Goal: Task Accomplishment & Management: Use online tool/utility

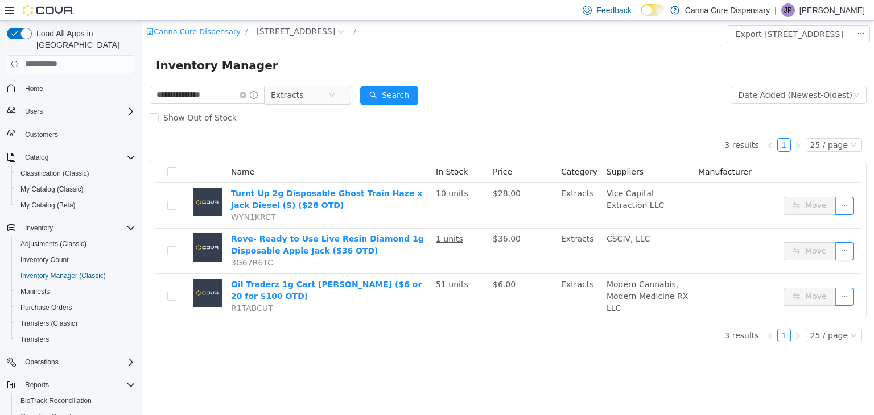
scroll to position [71, 0]
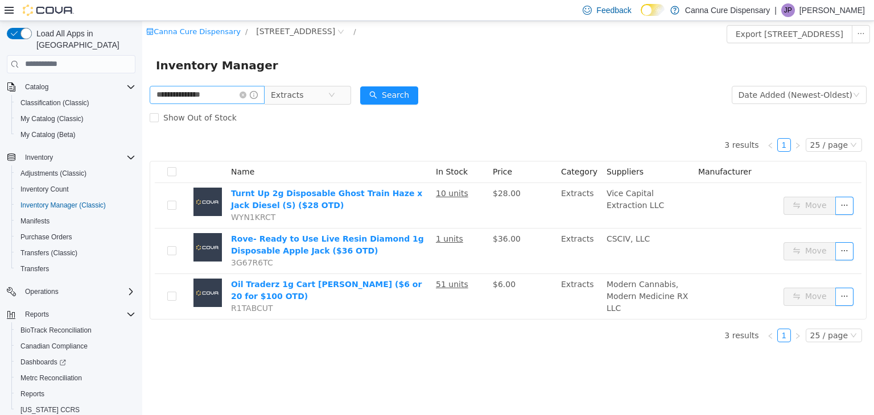
type input "**********"
click at [246, 93] on icon "icon: close-circle" at bounding box center [242, 94] width 7 height 7
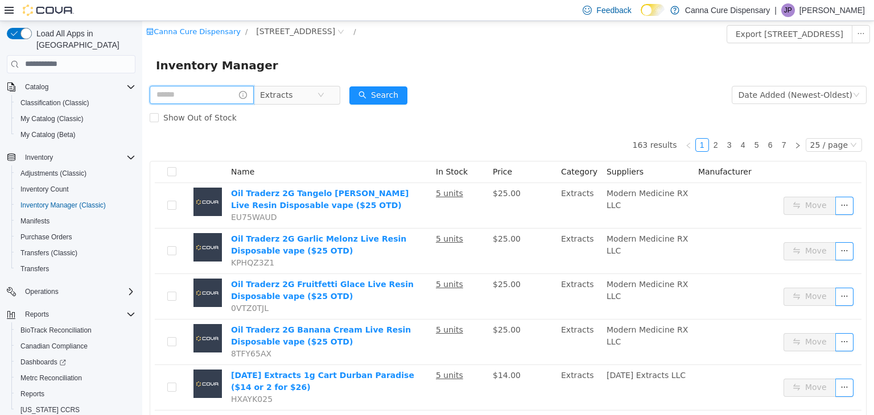
click at [213, 102] on input "text" at bounding box center [202, 94] width 104 height 18
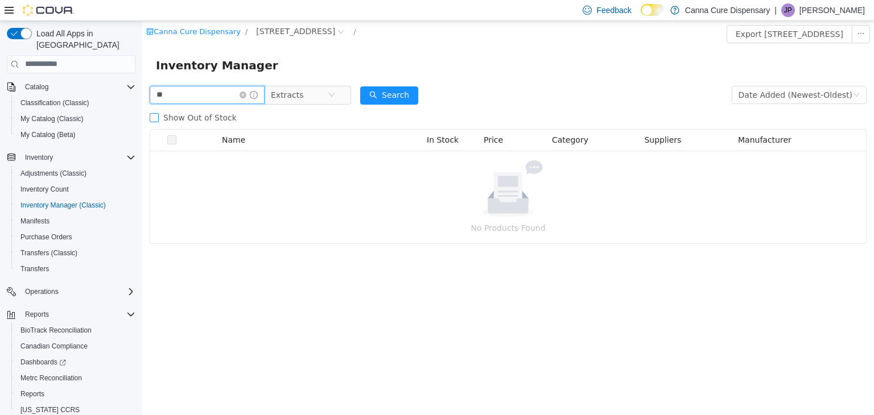
type input "*"
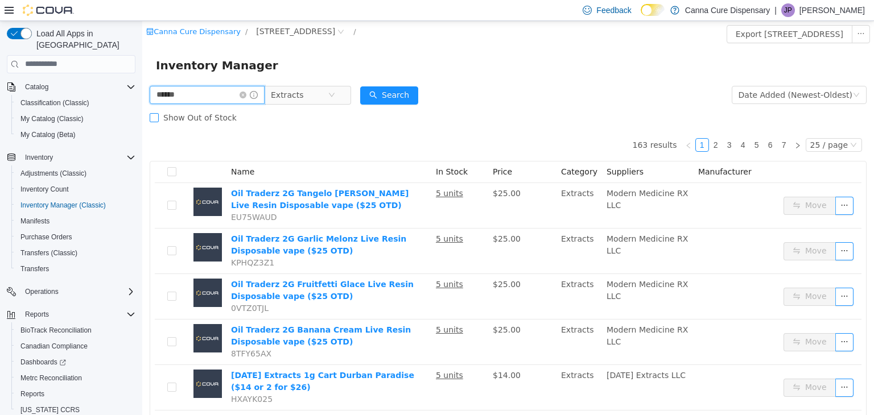
type input "*****"
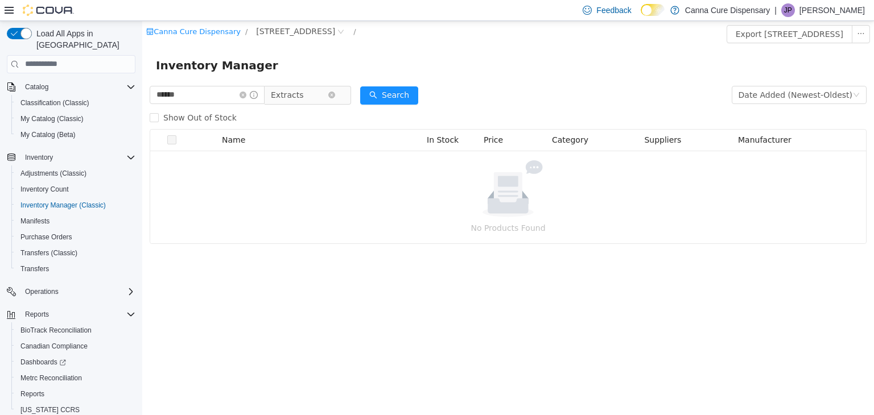
click at [328, 92] on span "Extracts" at bounding box center [299, 94] width 57 height 17
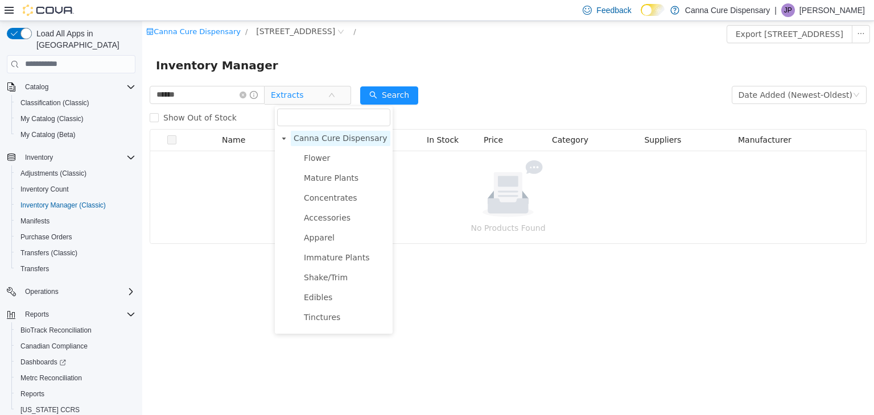
click at [338, 144] on span "Canna Cure Dispensary" at bounding box center [341, 137] width 100 height 15
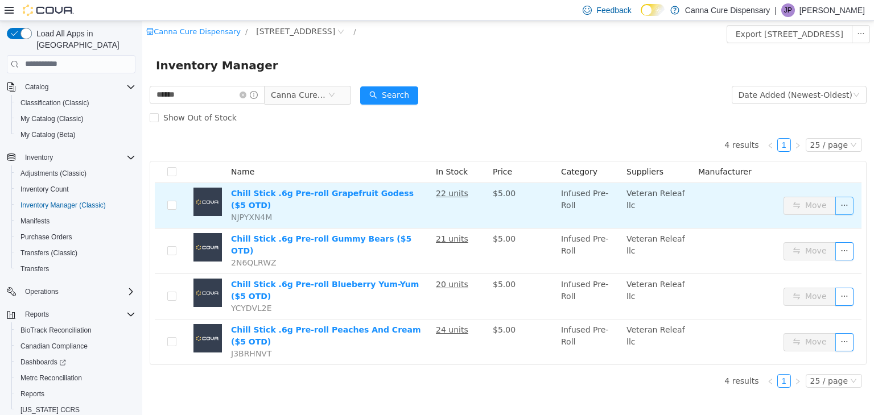
click at [846, 203] on button "button" at bounding box center [844, 205] width 18 height 18
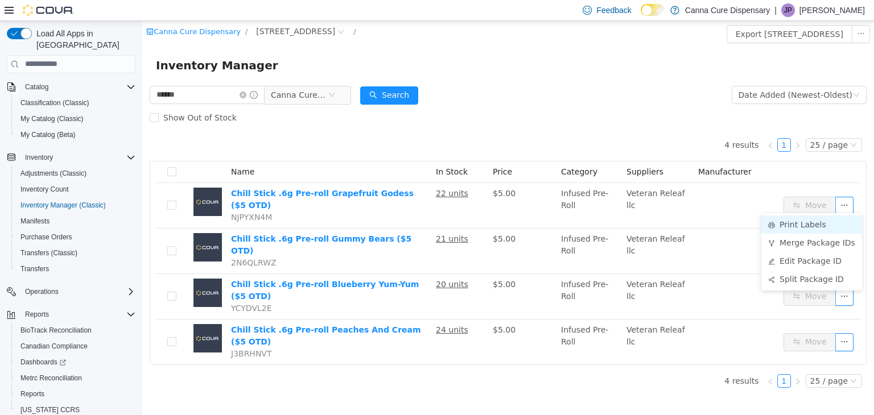
click at [823, 220] on li "Print Labels" at bounding box center [811, 224] width 101 height 18
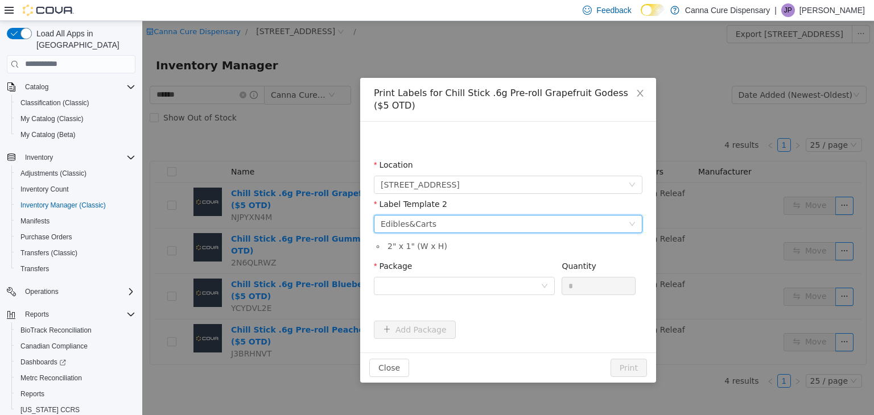
click at [411, 226] on div "Edibles&Carts" at bounding box center [409, 223] width 56 height 17
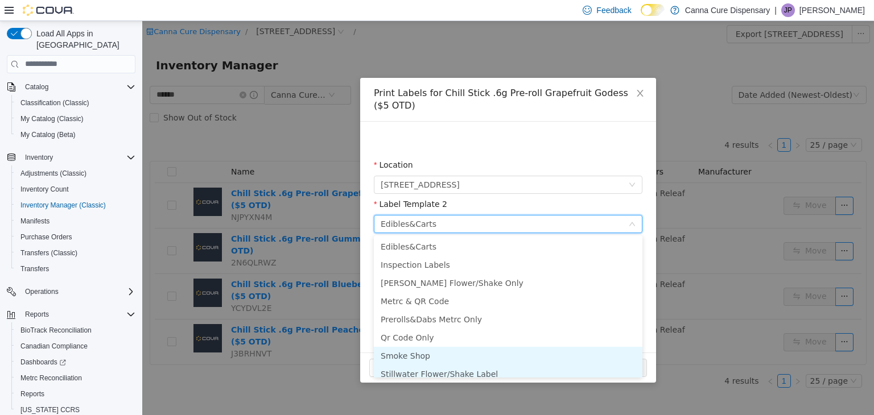
scroll to position [6, 0]
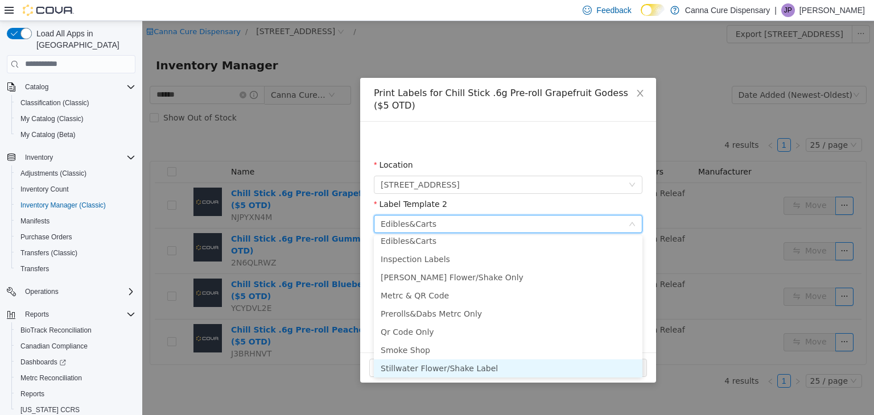
click at [460, 367] on li "Stillwater Flower/Shake Label" at bounding box center [508, 368] width 269 height 18
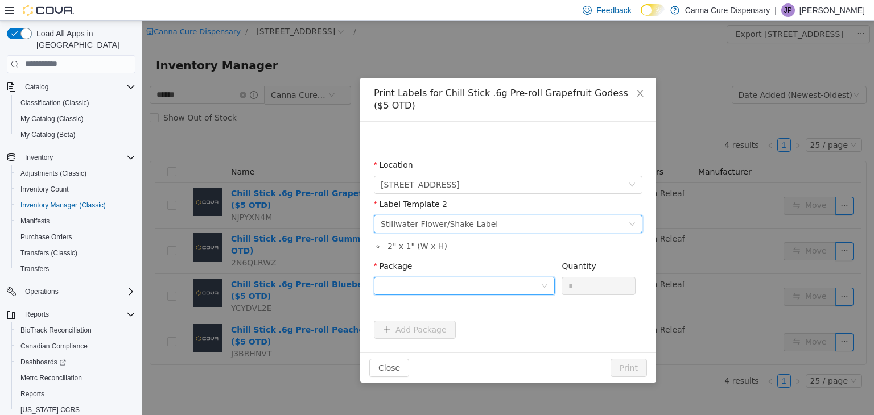
click at [457, 289] on div at bounding box center [461, 285] width 160 height 17
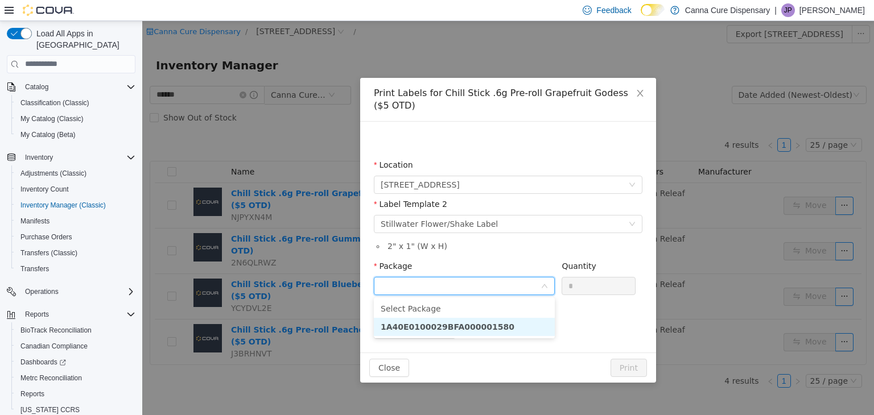
click at [506, 331] on li "1A40E0100029BFA000001580" at bounding box center [464, 326] width 181 height 18
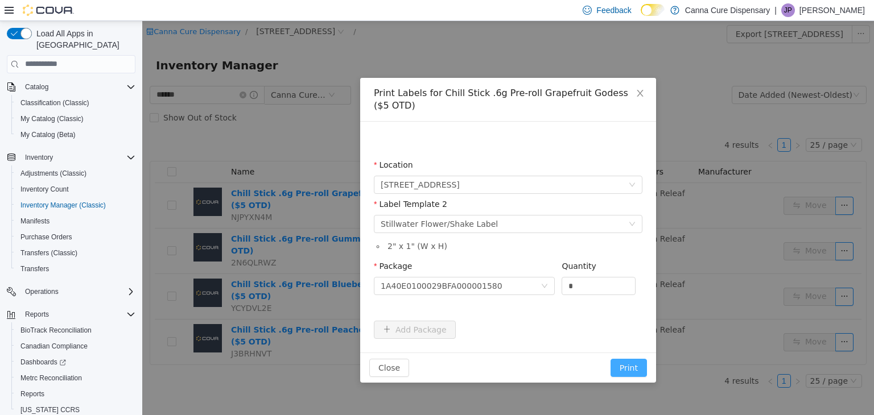
click at [630, 361] on button "Print" at bounding box center [628, 367] width 36 height 18
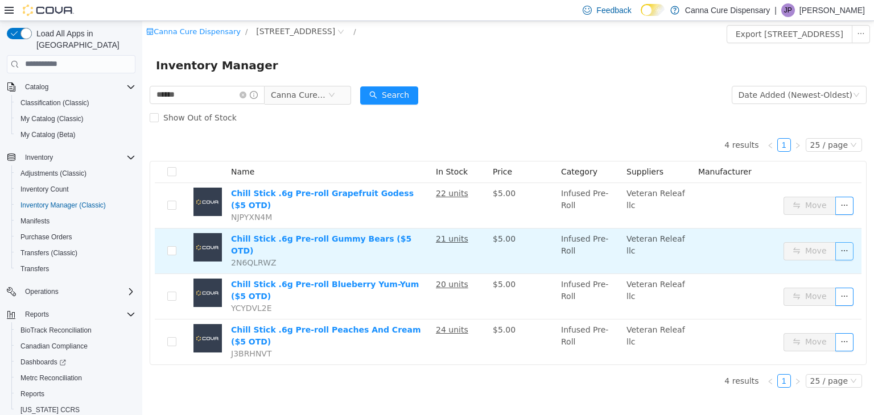
click at [843, 243] on button "button" at bounding box center [844, 251] width 18 height 18
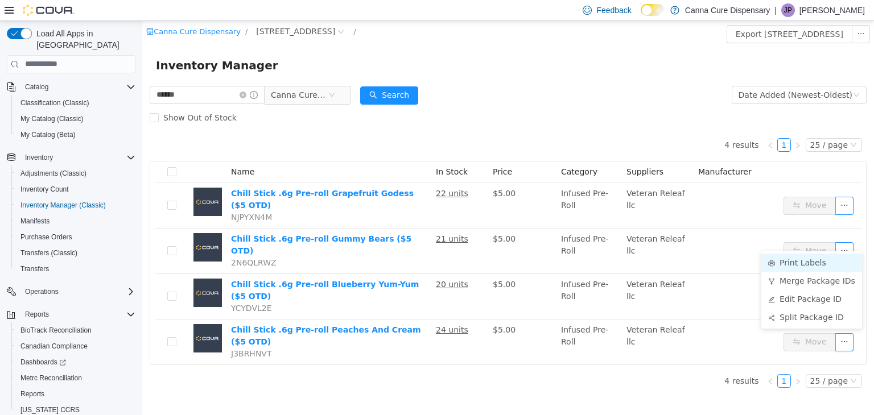
click at [830, 260] on li "Print Labels" at bounding box center [811, 262] width 101 height 18
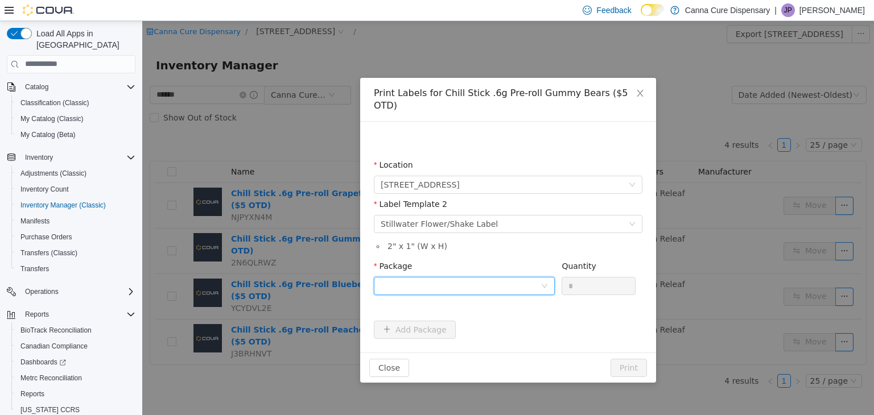
click at [501, 277] on div at bounding box center [461, 285] width 160 height 17
click at [496, 312] on li "1A40E0100029BFA000001579" at bounding box center [464, 314] width 181 height 18
click at [635, 358] on button "Print" at bounding box center [628, 367] width 36 height 18
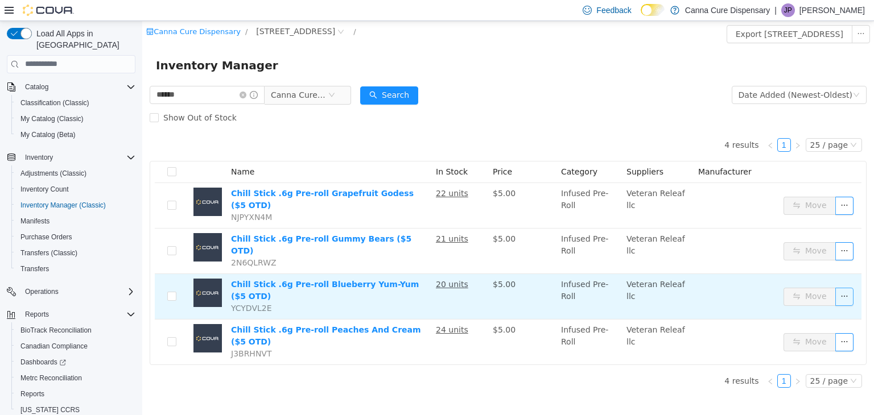
click at [849, 287] on button "button" at bounding box center [844, 296] width 18 height 18
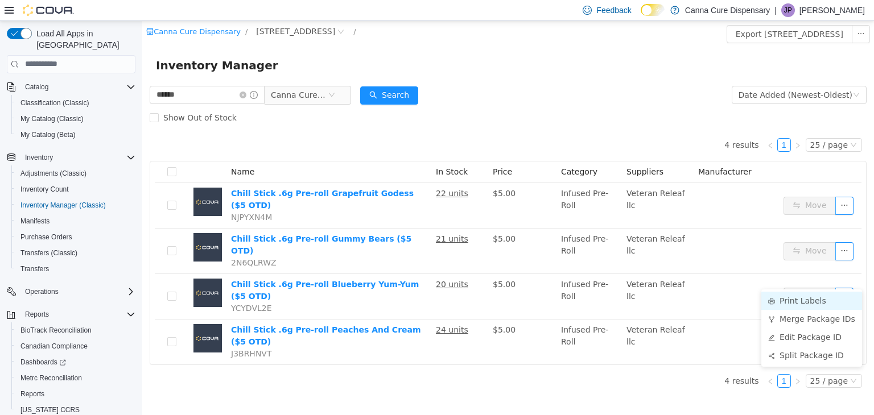
click at [817, 307] on li "Print Labels" at bounding box center [811, 300] width 101 height 18
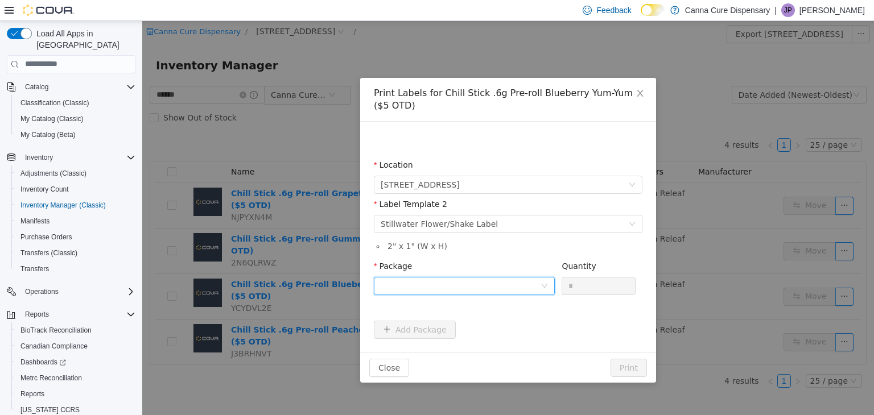
click at [542, 288] on icon "icon: down" at bounding box center [544, 285] width 7 height 7
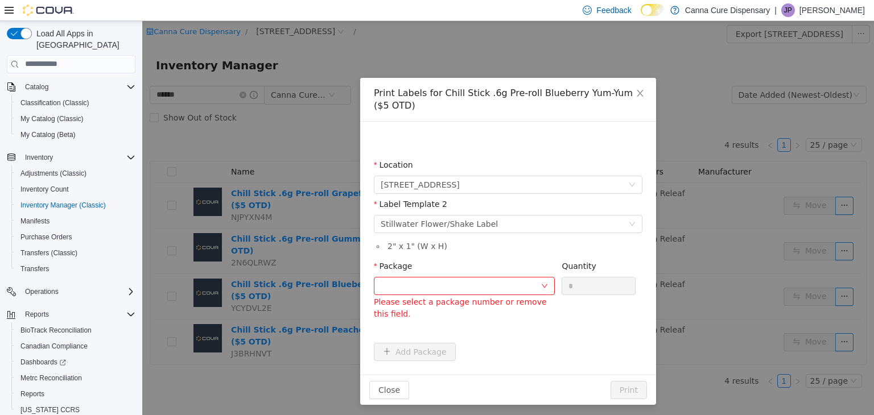
click at [508, 340] on div "Location [STREET_ADDRESS] Label Template 2 Please select a label template Still…" at bounding box center [508, 247] width 296 height 253
click at [541, 283] on icon "icon: down" at bounding box center [544, 285] width 7 height 7
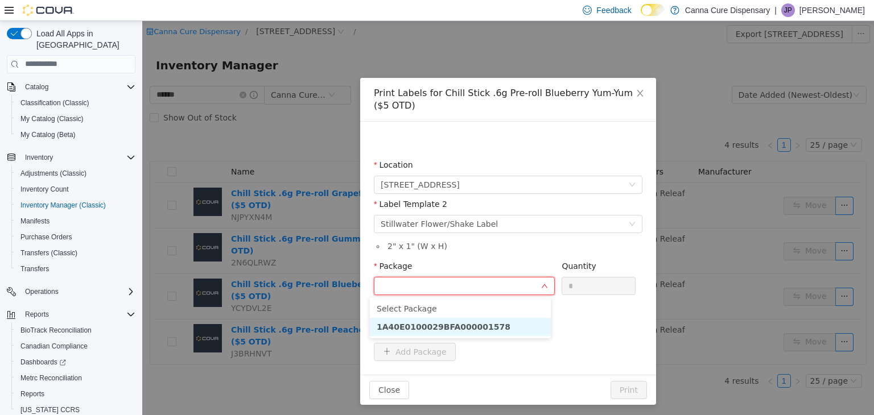
click at [518, 327] on li "1A40E0100029BFA000001578" at bounding box center [460, 326] width 181 height 18
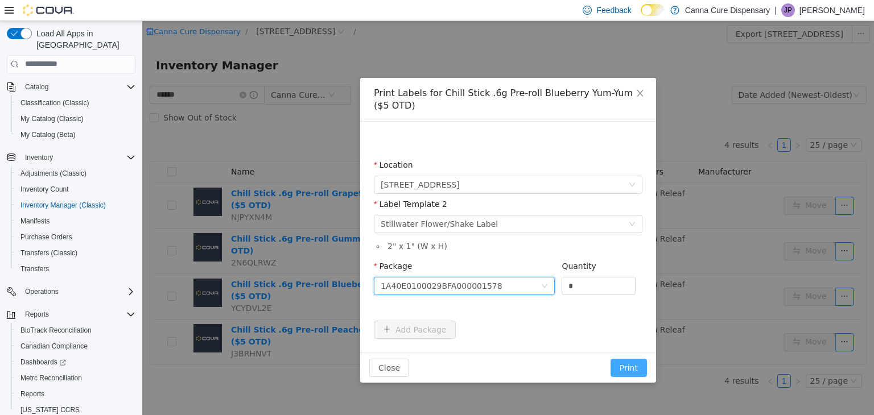
click at [637, 370] on button "Print" at bounding box center [628, 367] width 36 height 18
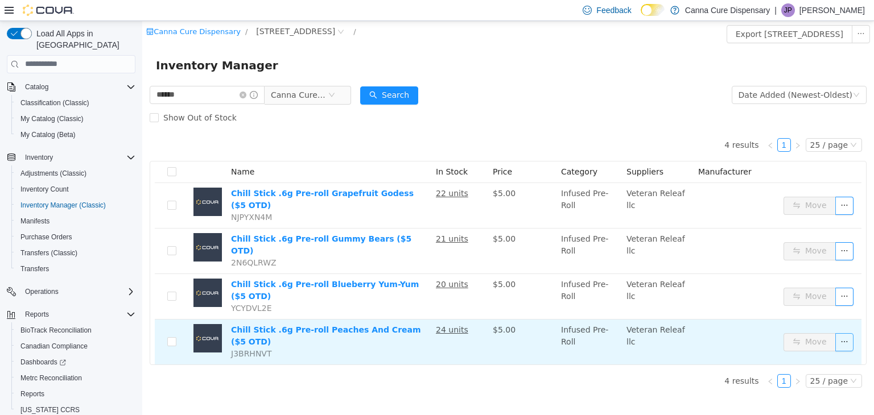
click at [845, 333] on button "button" at bounding box center [844, 342] width 18 height 18
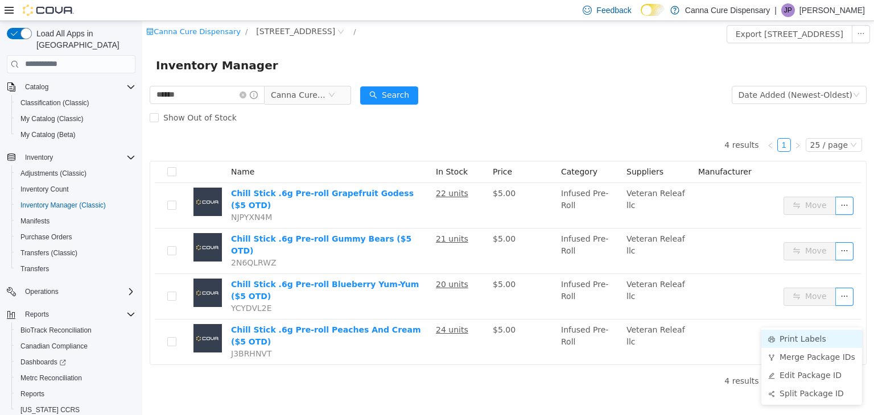
click at [835, 337] on li "Print Labels" at bounding box center [811, 338] width 101 height 18
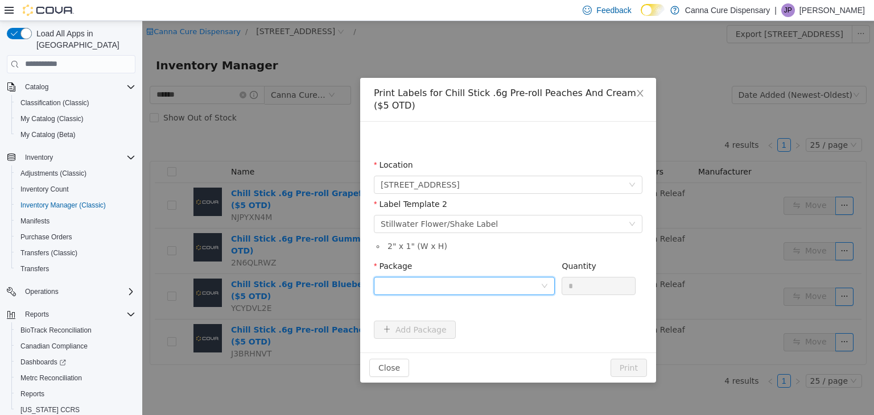
click at [464, 279] on div at bounding box center [461, 285] width 160 height 17
click at [485, 334] on li "1A40E0100029BFA000001577" at bounding box center [464, 326] width 181 height 18
click at [634, 370] on button "Print" at bounding box center [628, 367] width 36 height 18
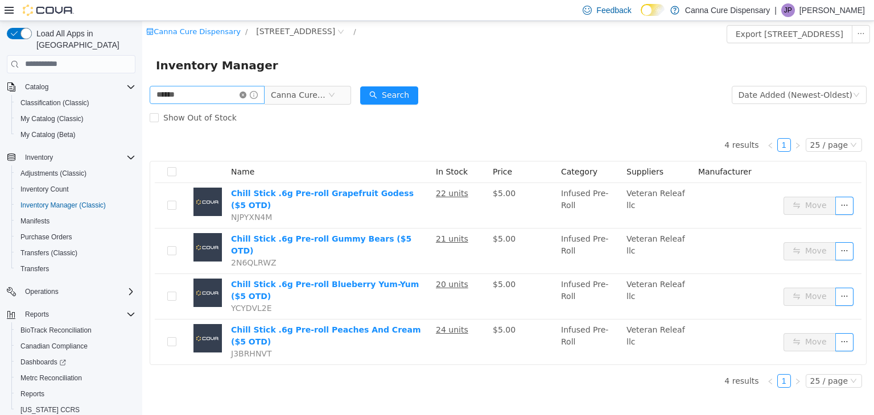
click at [246, 98] on icon "icon: close-circle" at bounding box center [242, 94] width 7 height 7
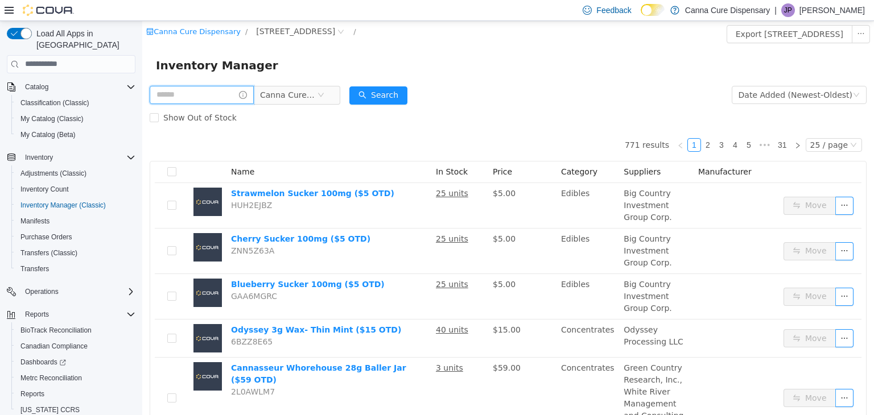
click at [230, 94] on input "text" at bounding box center [202, 94] width 104 height 18
type input "**********"
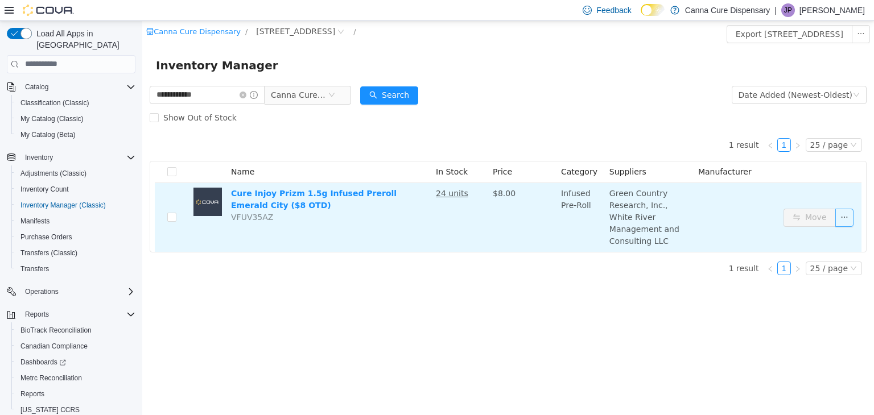
click at [846, 208] on button "button" at bounding box center [844, 217] width 18 height 18
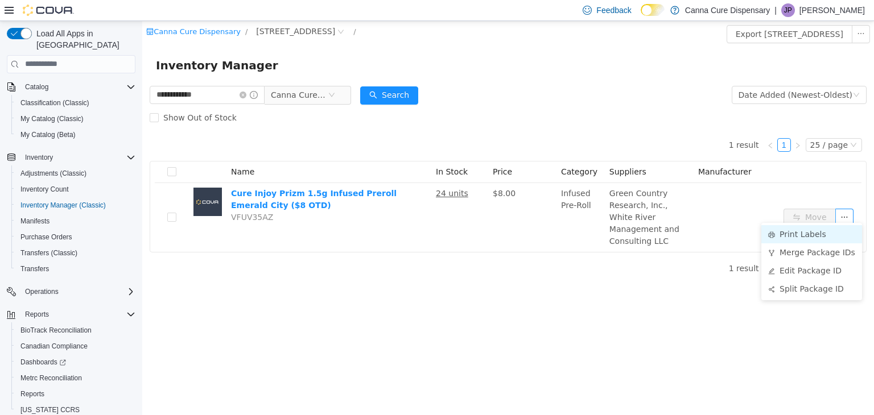
click at [831, 233] on li "Print Labels" at bounding box center [811, 234] width 101 height 18
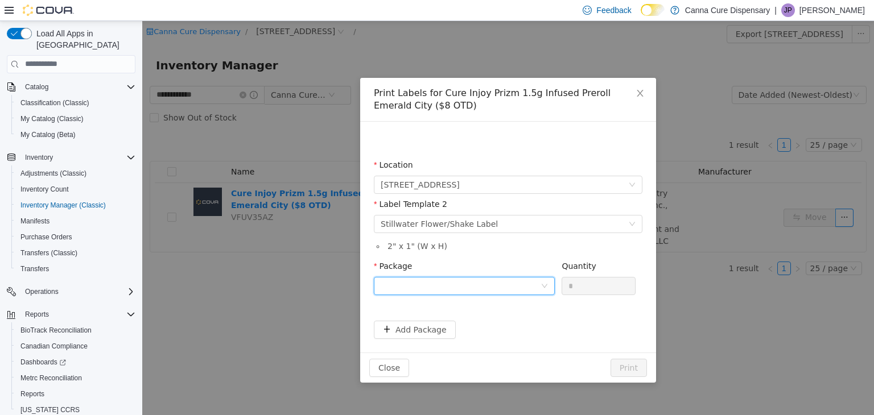
click at [486, 282] on div at bounding box center [461, 285] width 160 height 17
click at [510, 331] on li "1A40E010000B3B6000006531" at bounding box center [464, 326] width 181 height 18
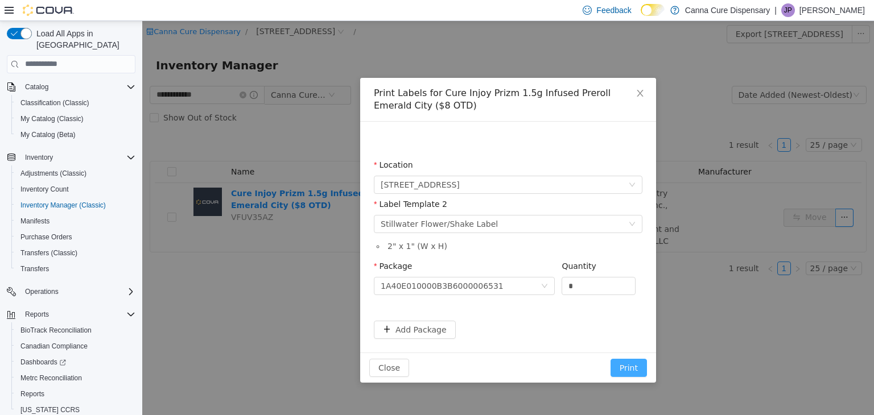
click at [630, 374] on button "Print" at bounding box center [628, 367] width 36 height 18
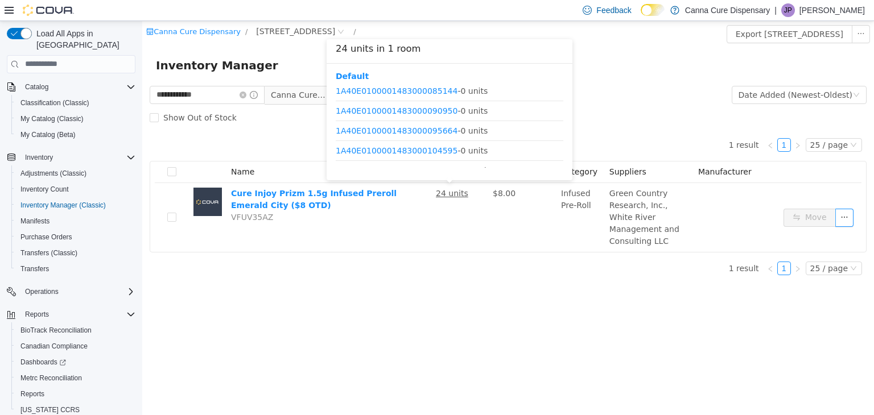
scroll to position [73, 0]
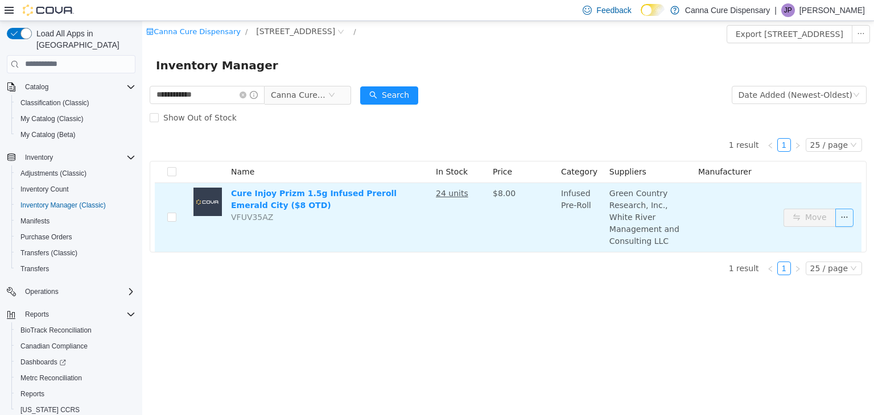
click at [849, 216] on button "button" at bounding box center [844, 217] width 18 height 18
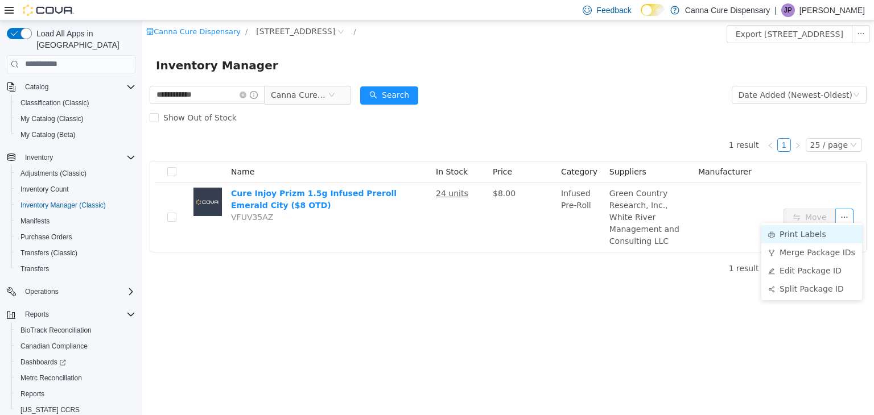
click at [784, 232] on li "Print Labels" at bounding box center [811, 234] width 101 height 18
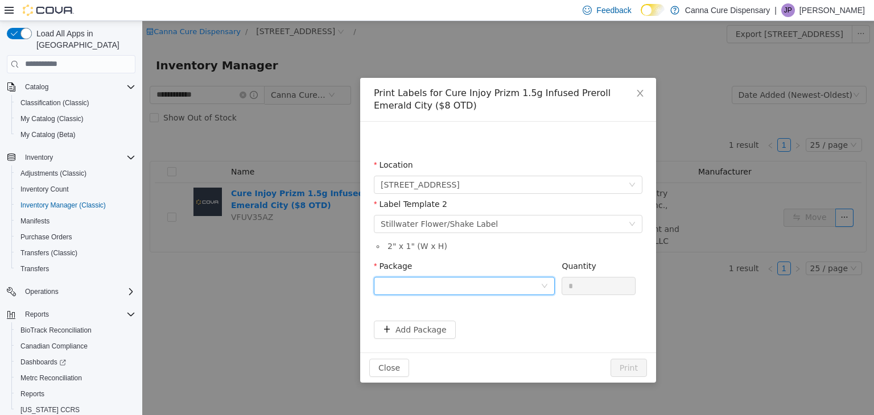
click at [474, 288] on div at bounding box center [461, 285] width 160 height 17
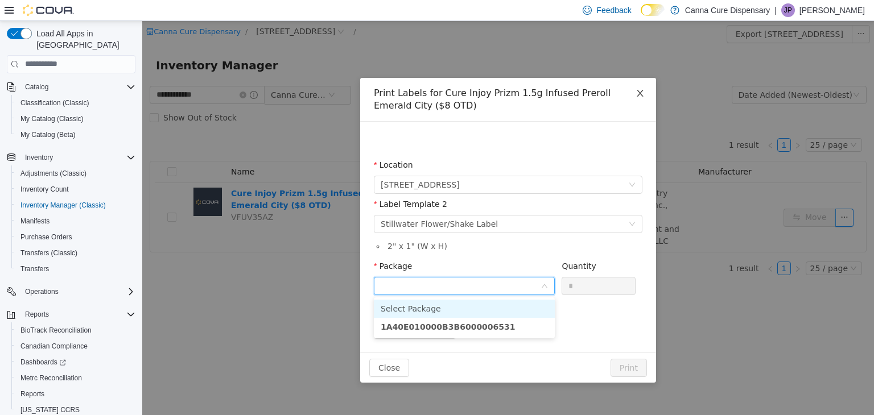
click at [640, 96] on span "Close" at bounding box center [640, 93] width 32 height 32
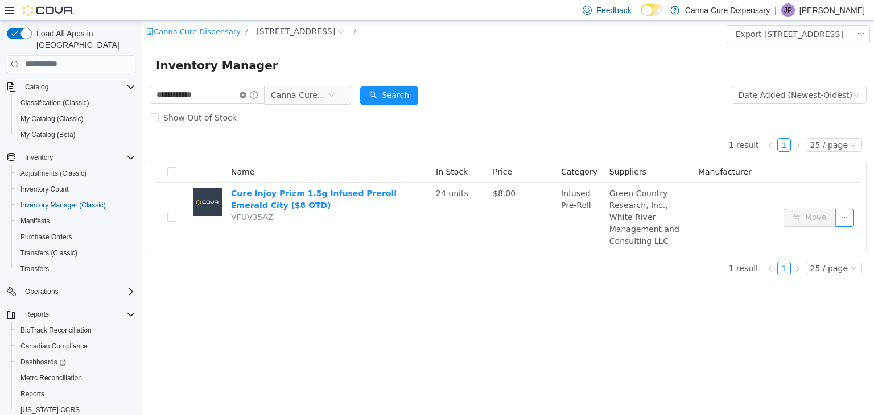
click at [246, 96] on icon "icon: close-circle" at bounding box center [242, 94] width 7 height 7
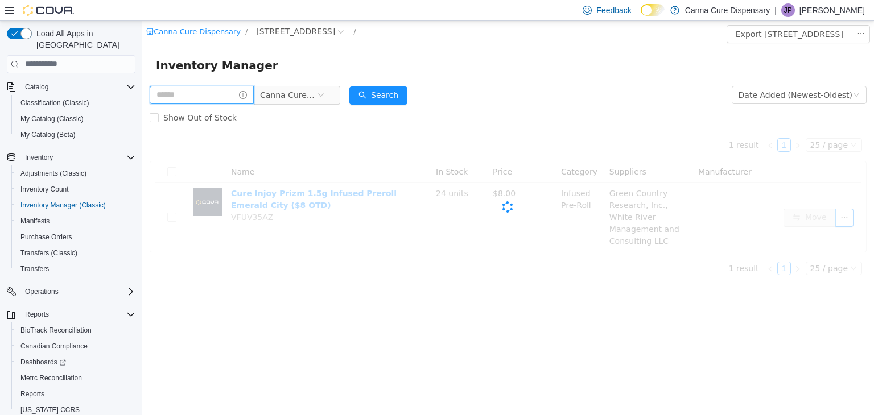
click at [230, 91] on input "text" at bounding box center [202, 94] width 104 height 18
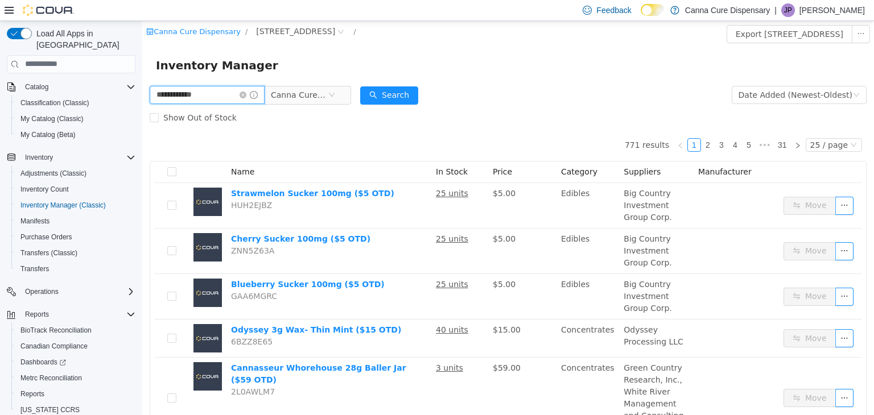
type input "**********"
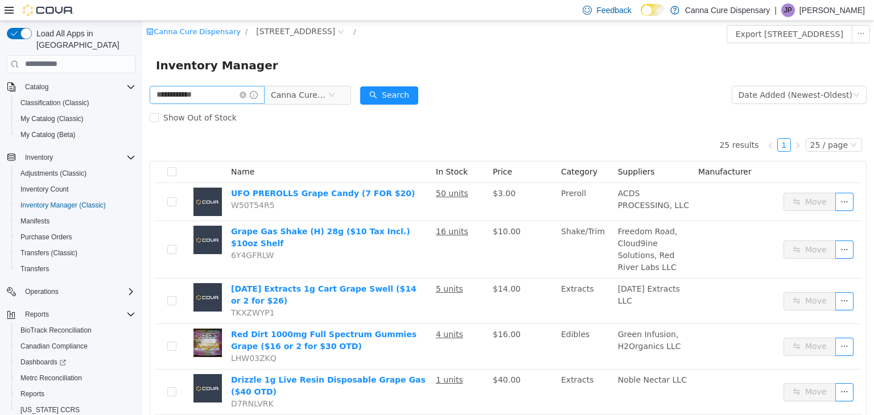
click at [246, 92] on icon "icon: close-circle" at bounding box center [242, 94] width 7 height 7
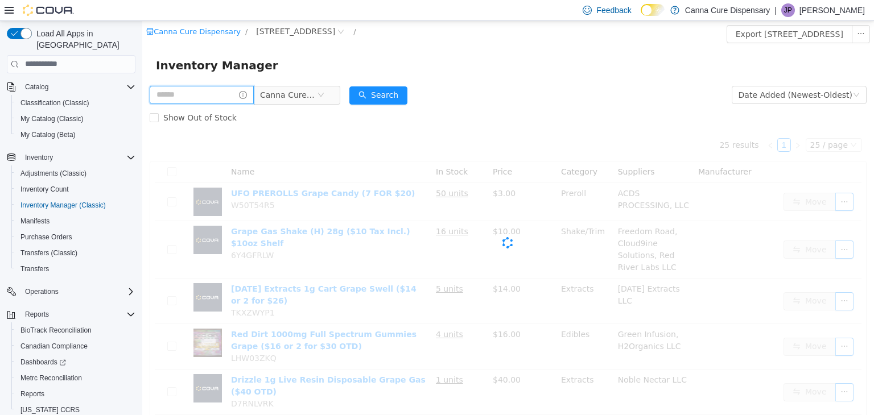
click at [236, 100] on input "text" at bounding box center [202, 94] width 104 height 18
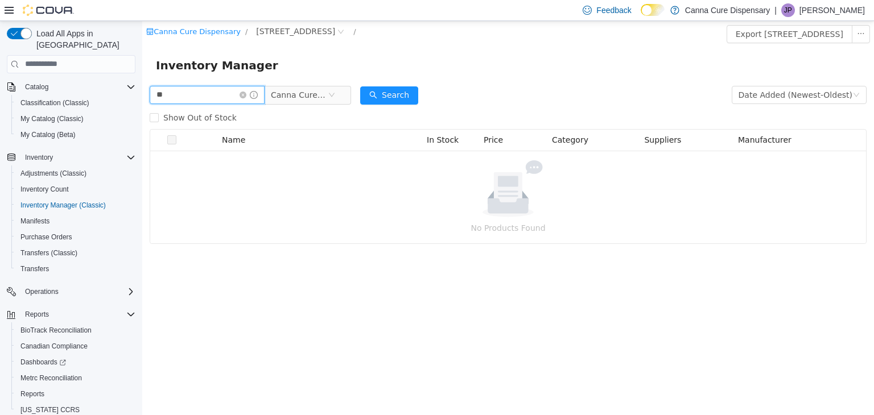
type input "*"
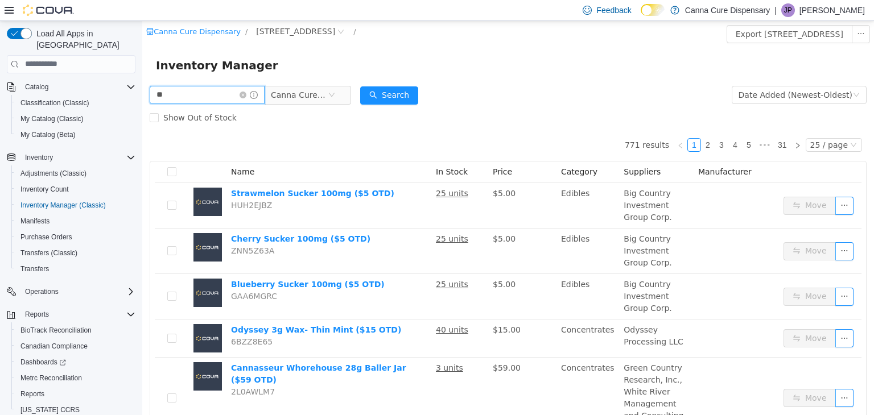
type input "*"
type input "**********"
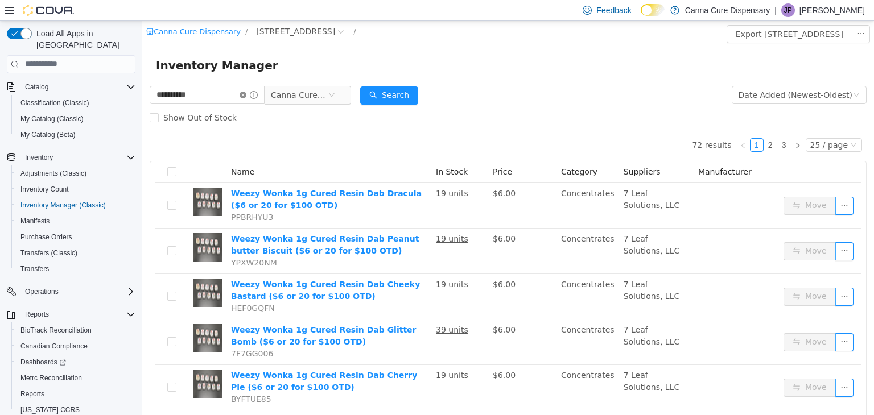
click at [246, 95] on icon "icon: close-circle" at bounding box center [242, 94] width 7 height 7
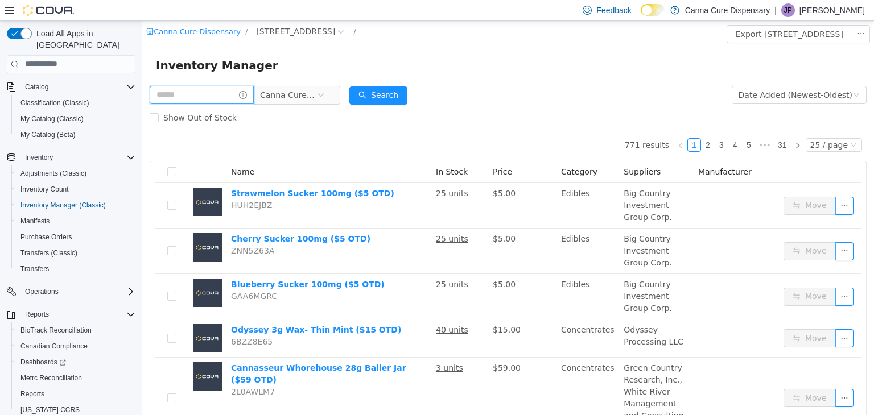
click at [226, 95] on input "text" at bounding box center [202, 94] width 104 height 18
type input "**********"
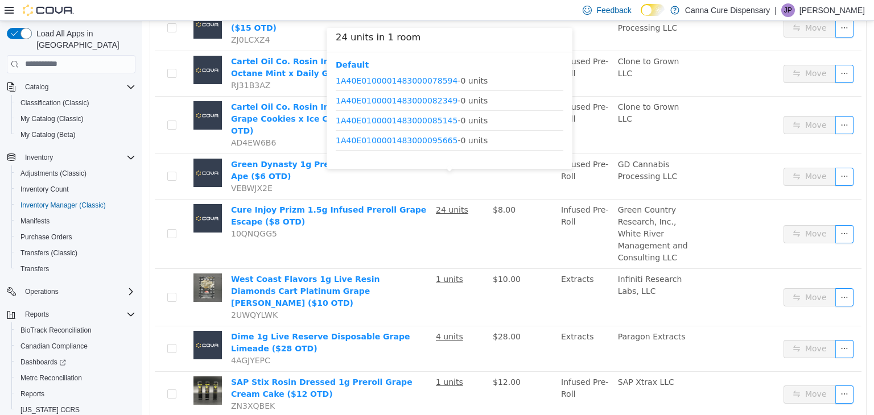
scroll to position [34, 0]
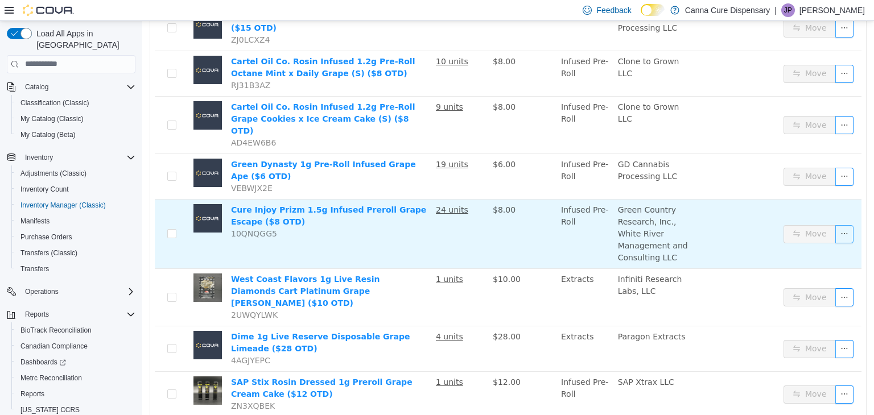
click at [840, 225] on button "button" at bounding box center [844, 234] width 18 height 18
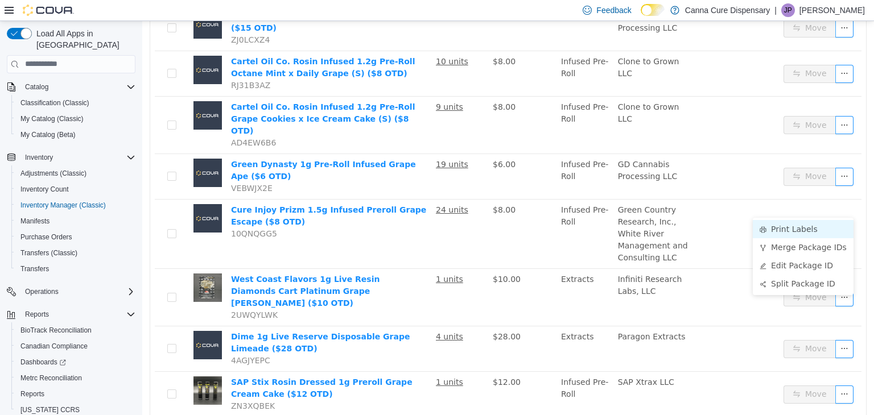
click at [776, 226] on li "Print Labels" at bounding box center [803, 229] width 101 height 18
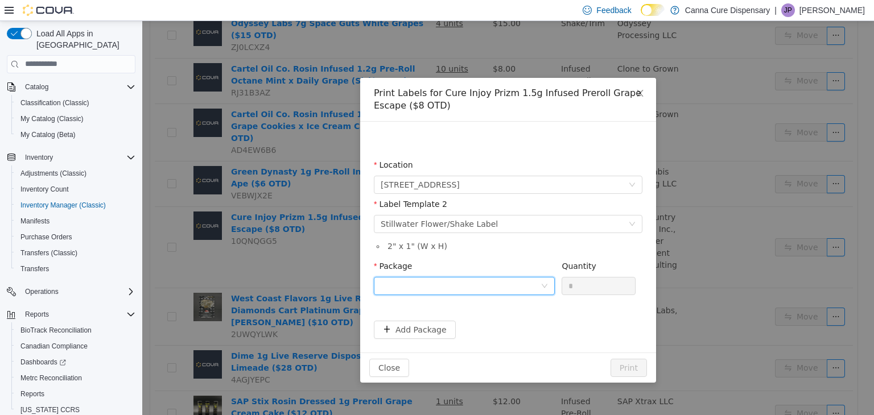
click at [525, 288] on div at bounding box center [461, 285] width 160 height 17
click at [515, 327] on li "1A40E010000B3B6000006532" at bounding box center [464, 326] width 181 height 18
click at [621, 363] on button "Print" at bounding box center [628, 367] width 36 height 18
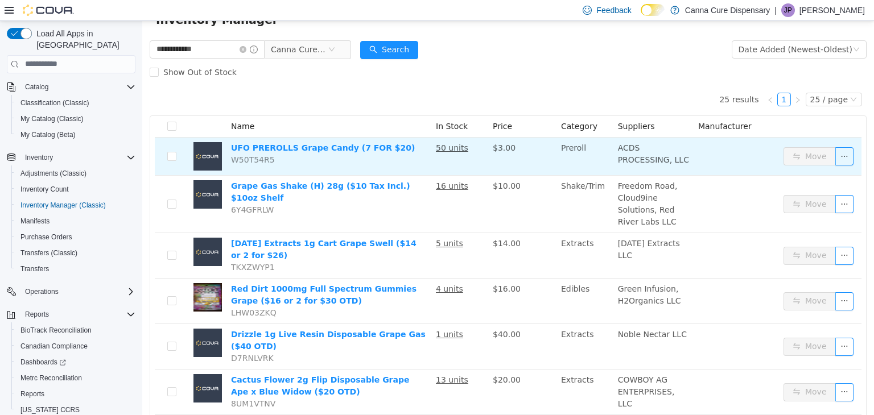
scroll to position [0, 0]
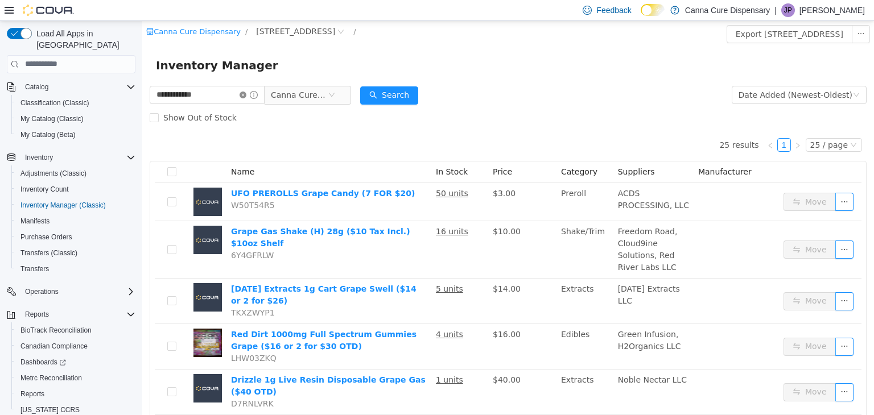
click at [246, 96] on icon "icon: close-circle" at bounding box center [242, 94] width 7 height 7
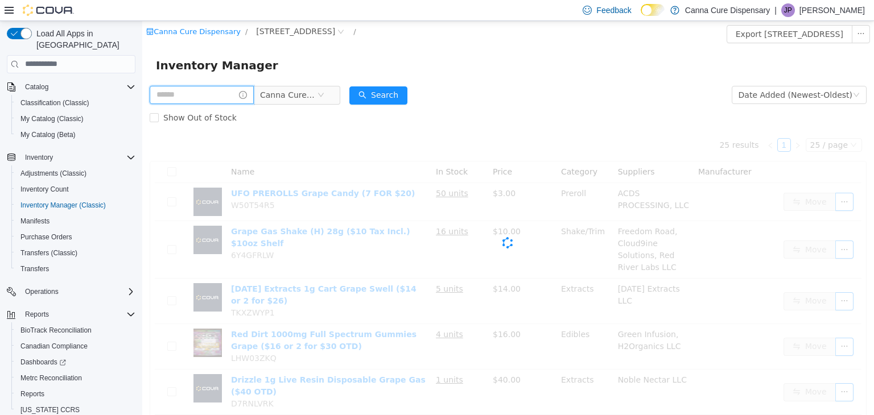
click at [232, 100] on input "text" at bounding box center [202, 94] width 104 height 18
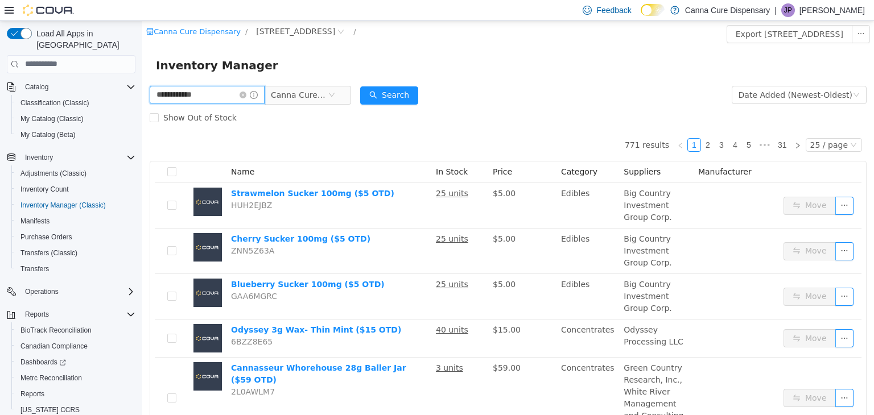
type input "**********"
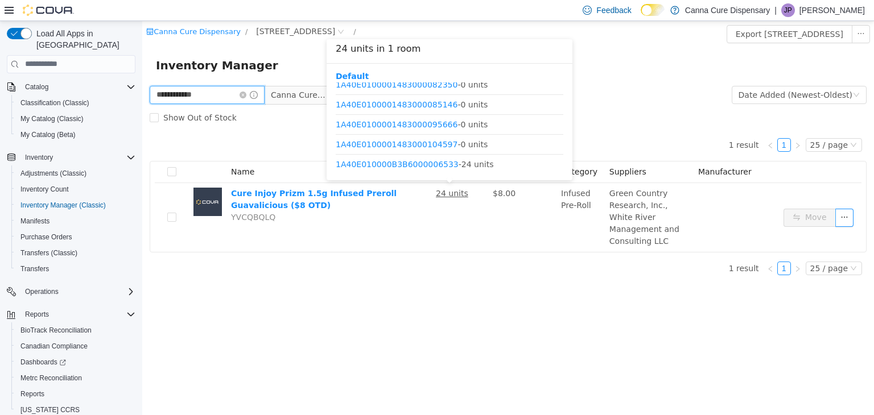
scroll to position [34, 0]
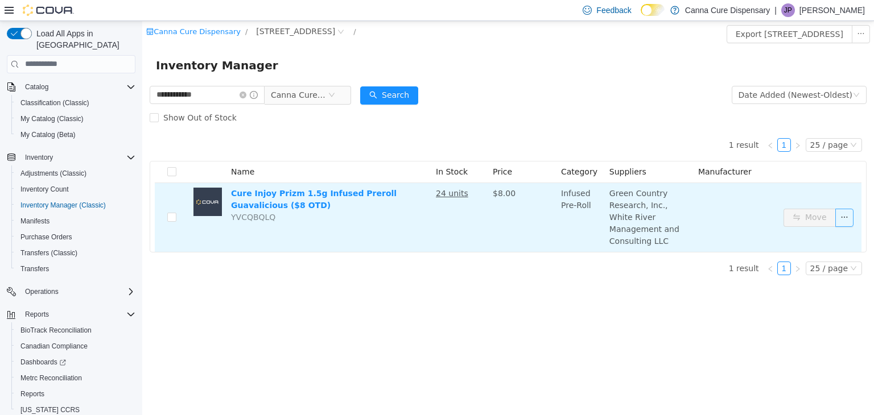
click at [840, 212] on button "button" at bounding box center [844, 217] width 18 height 18
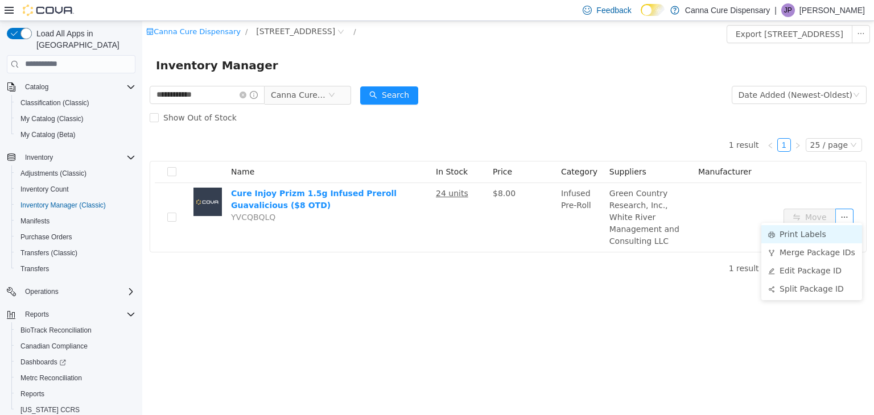
click at [783, 240] on li "Print Labels" at bounding box center [811, 234] width 101 height 18
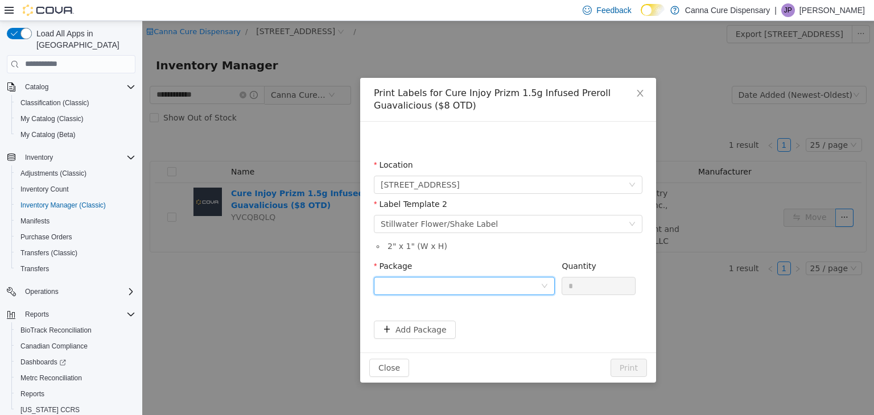
click at [507, 281] on div at bounding box center [461, 285] width 160 height 17
click at [505, 324] on li "1A40E010000B3B6000006533" at bounding box center [464, 326] width 181 height 18
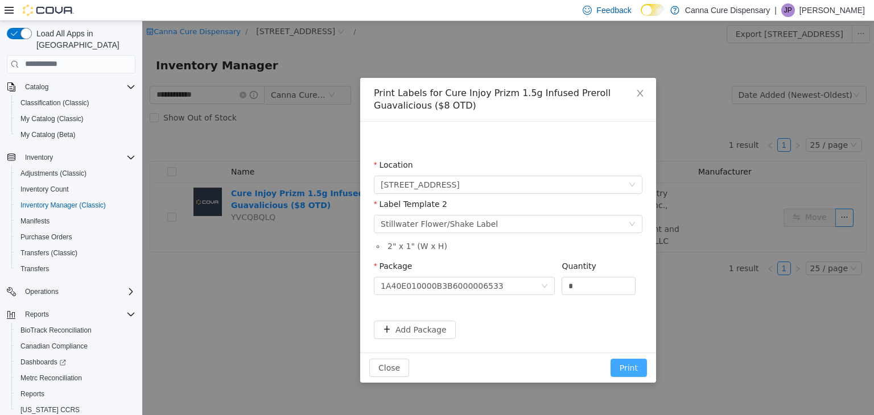
click at [621, 369] on button "Print" at bounding box center [628, 367] width 36 height 18
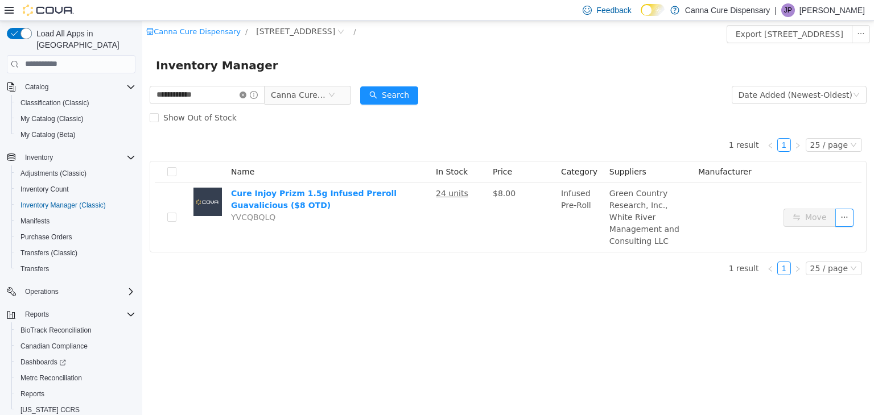
click at [246, 94] on icon "icon: close-circle" at bounding box center [242, 94] width 7 height 7
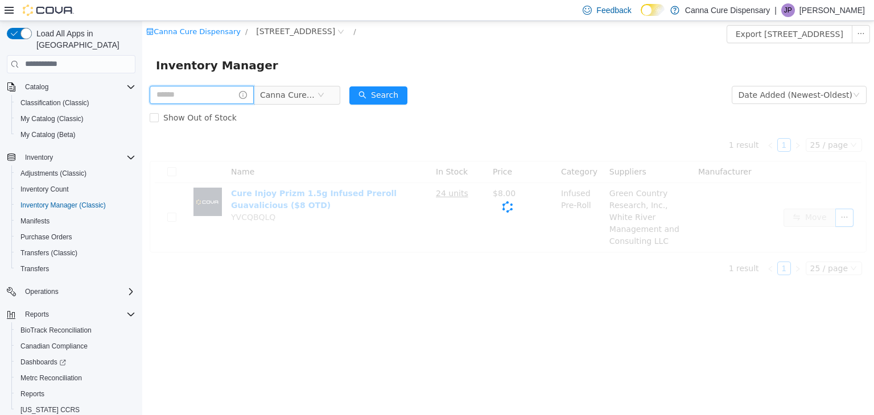
click at [230, 100] on input "text" at bounding box center [202, 94] width 104 height 18
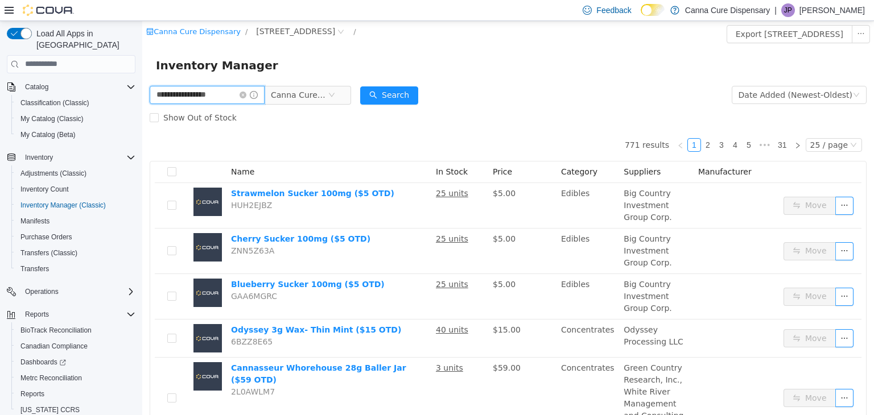
type input "**********"
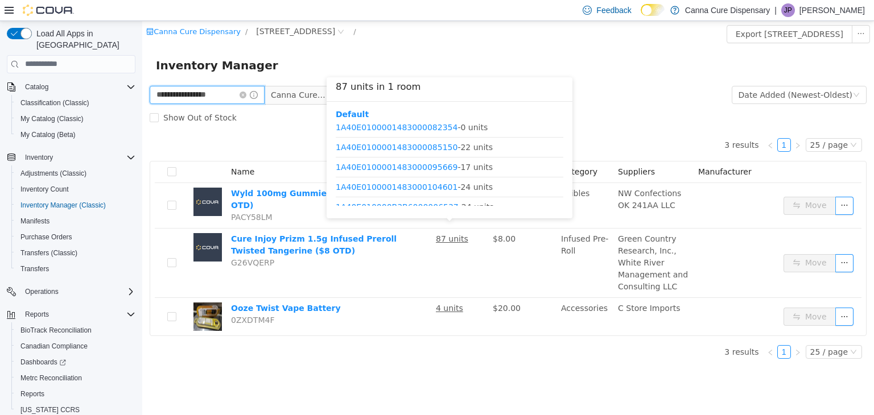
scroll to position [53, 0]
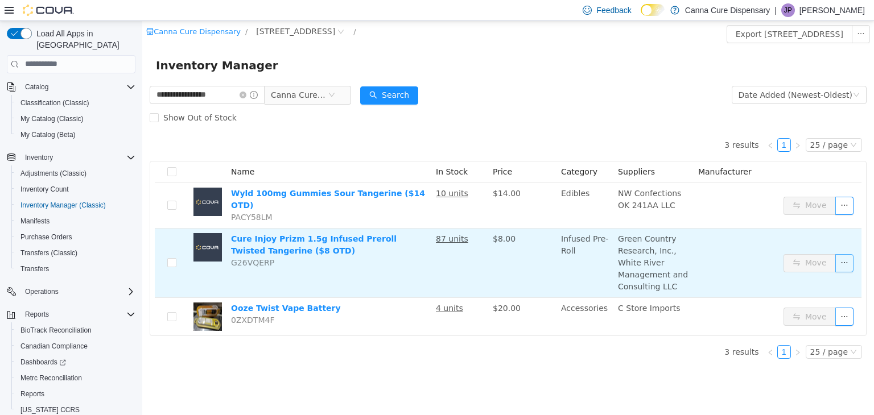
click at [848, 254] on button "button" at bounding box center [844, 263] width 18 height 18
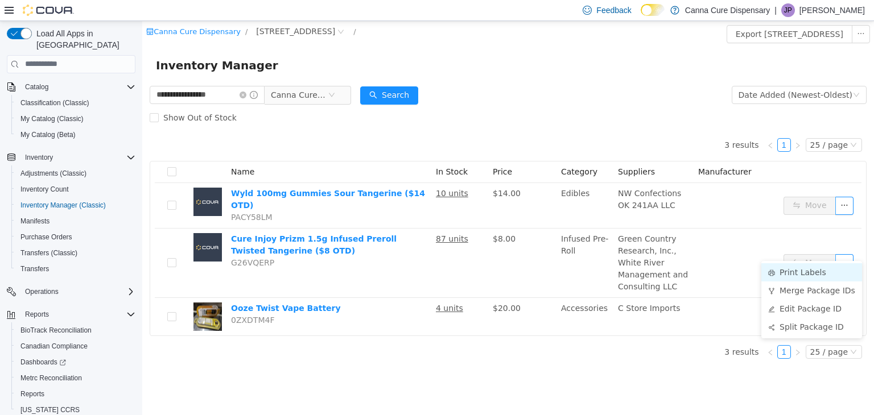
click at [821, 269] on li "Print Labels" at bounding box center [811, 272] width 101 height 18
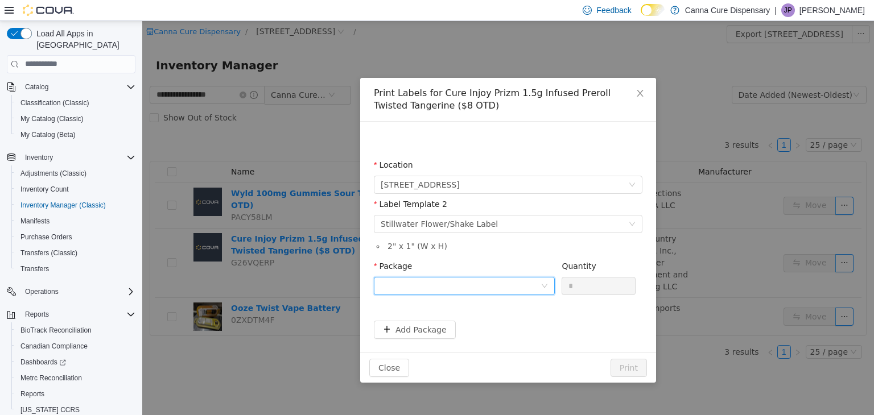
click at [528, 284] on div at bounding box center [461, 285] width 160 height 17
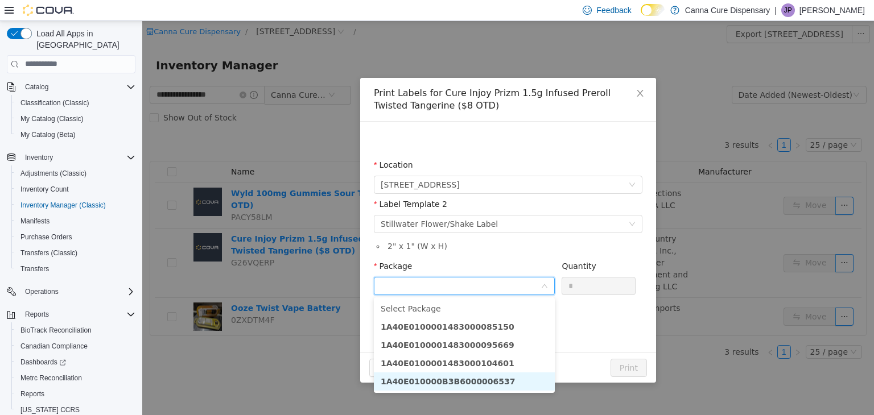
click at [486, 380] on strong "1A40E010000B3B6000006537" at bounding box center [448, 381] width 135 height 9
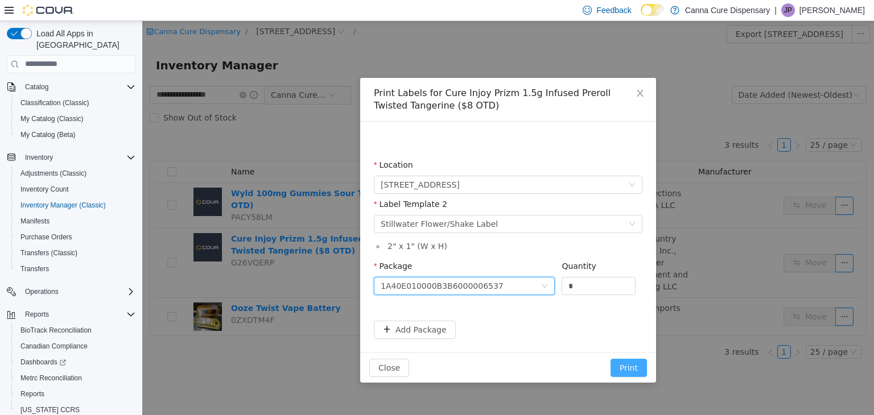
click at [629, 363] on button "Print" at bounding box center [628, 367] width 36 height 18
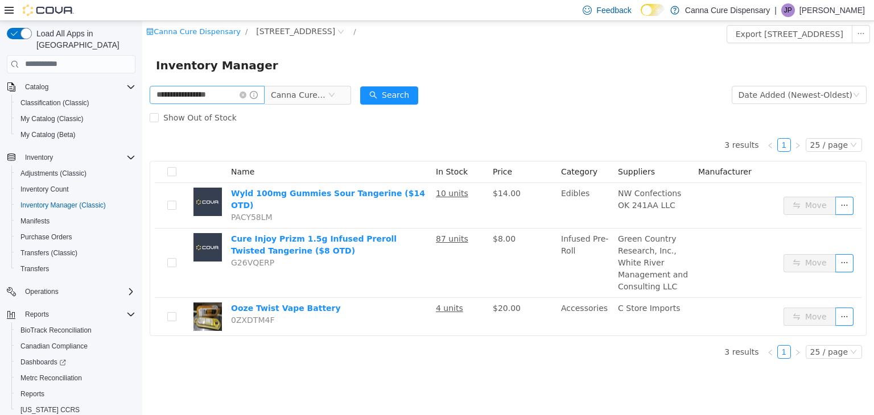
click at [246, 95] on icon "icon: close-circle" at bounding box center [242, 94] width 7 height 7
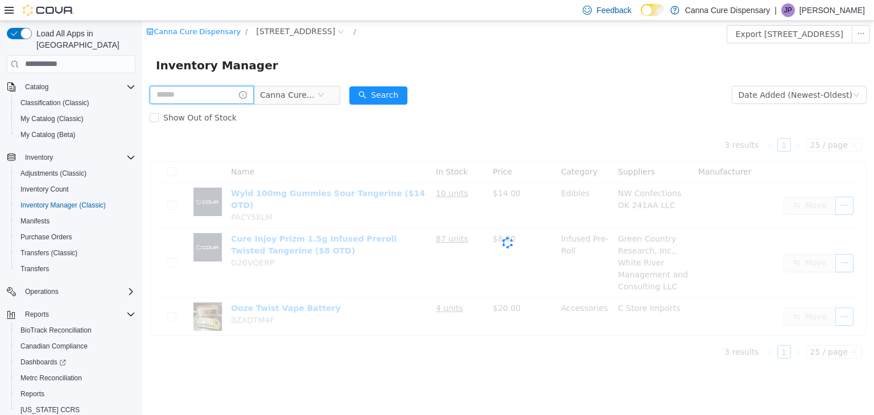
click at [234, 96] on input "text" at bounding box center [202, 94] width 104 height 18
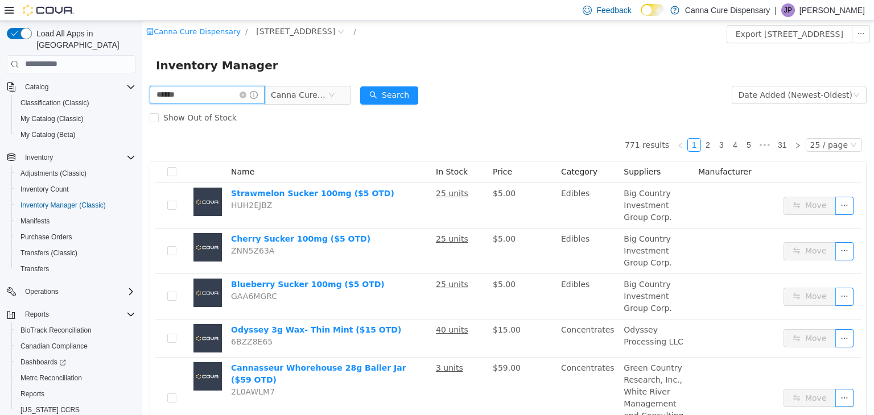
type input "******"
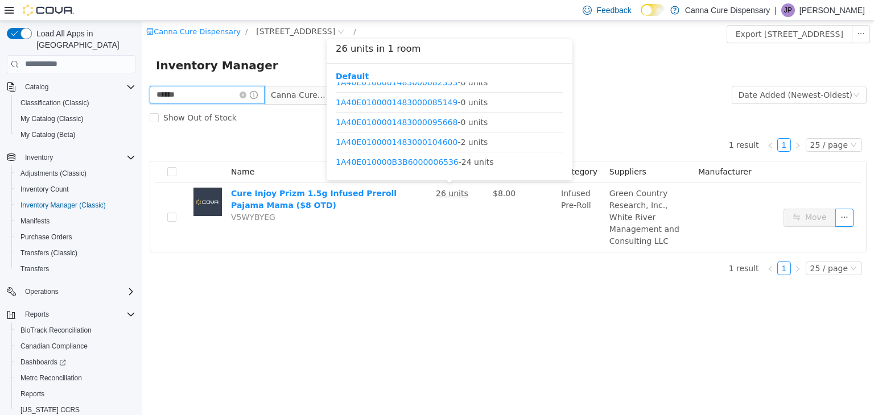
scroll to position [34, 0]
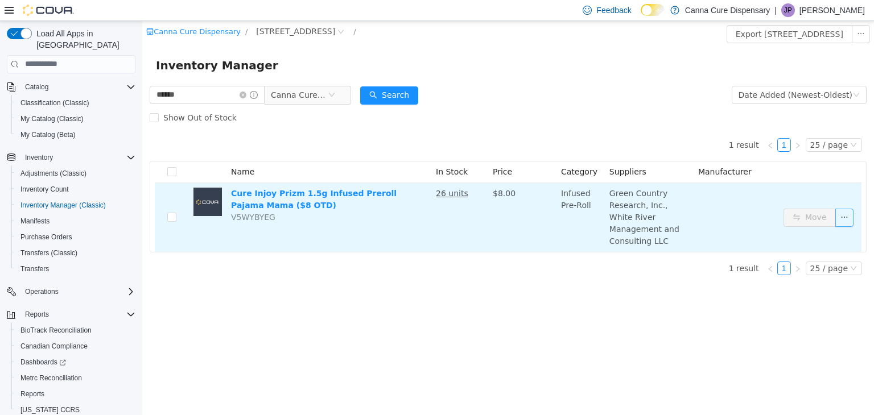
click at [845, 216] on button "button" at bounding box center [844, 217] width 18 height 18
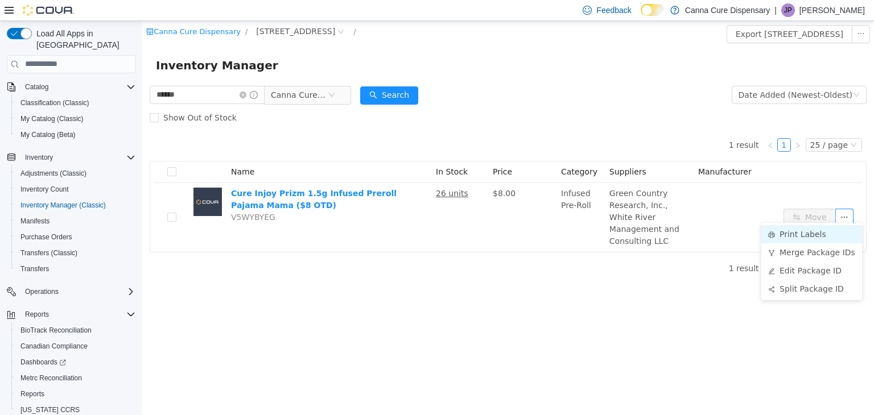
click at [804, 236] on li "Print Labels" at bounding box center [811, 234] width 101 height 18
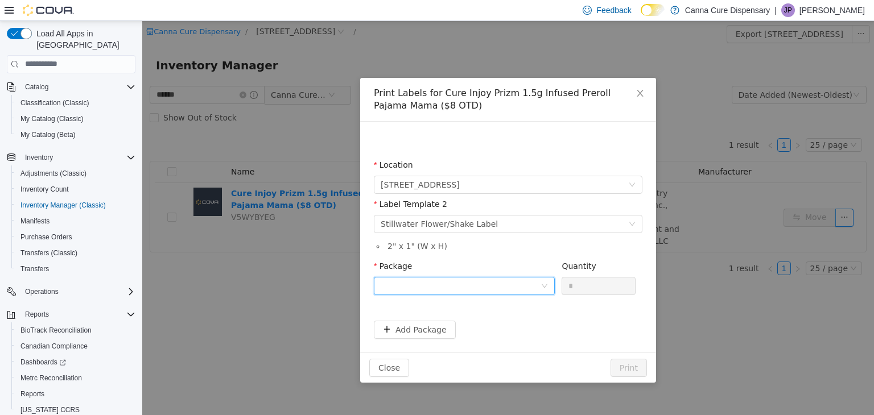
click at [510, 287] on div at bounding box center [461, 285] width 160 height 17
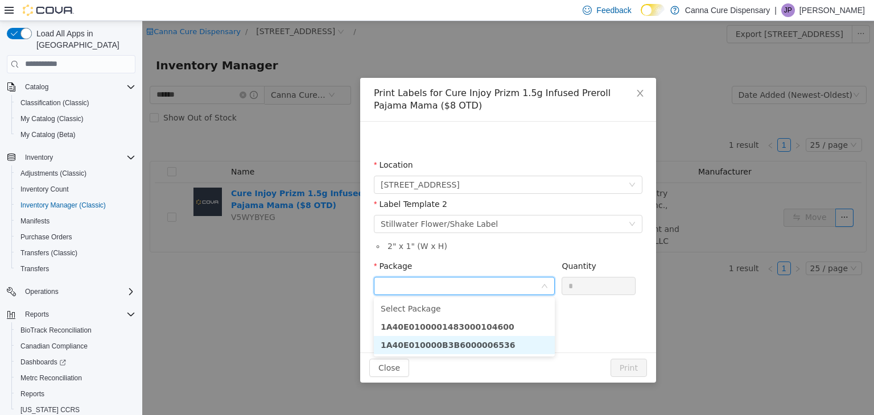
click at [502, 341] on li "1A40E010000B3B6000006536" at bounding box center [464, 345] width 181 height 18
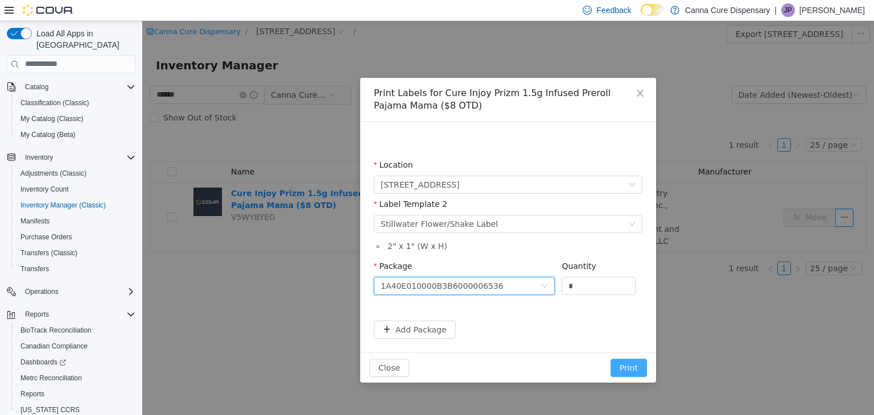
click at [635, 364] on button "Print" at bounding box center [628, 367] width 36 height 18
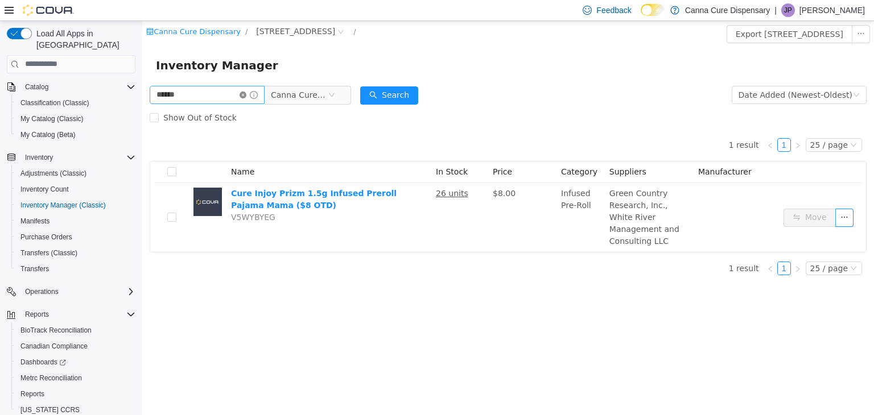
click at [246, 97] on icon "icon: close-circle" at bounding box center [242, 94] width 7 height 7
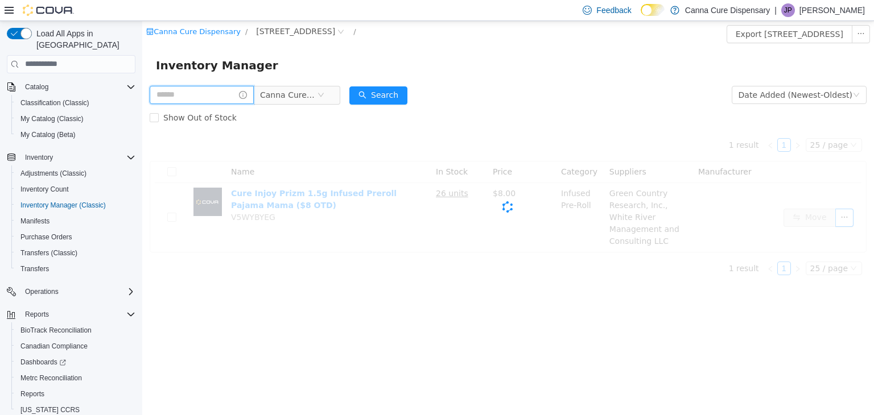
click at [237, 90] on input "text" at bounding box center [202, 94] width 104 height 18
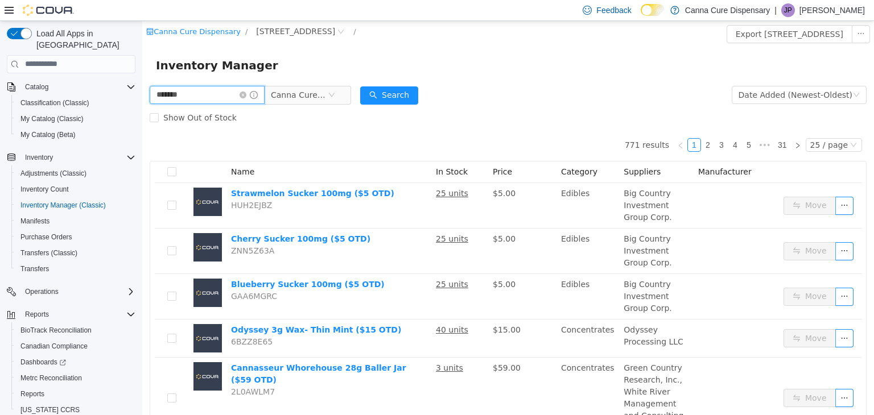
type input "*******"
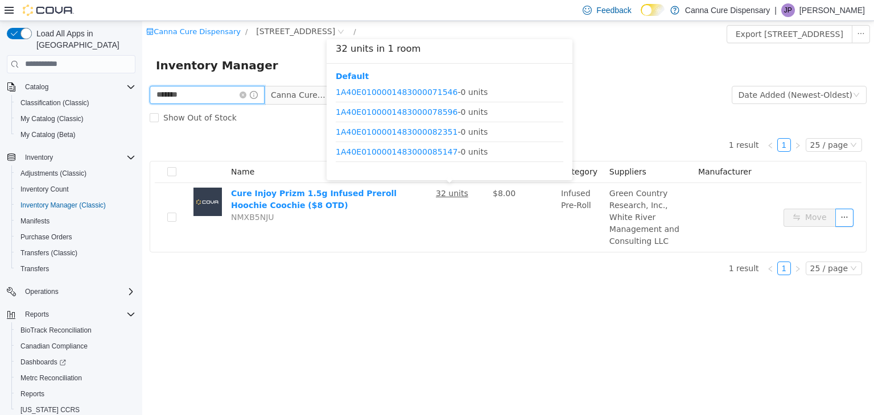
scroll to position [53, 0]
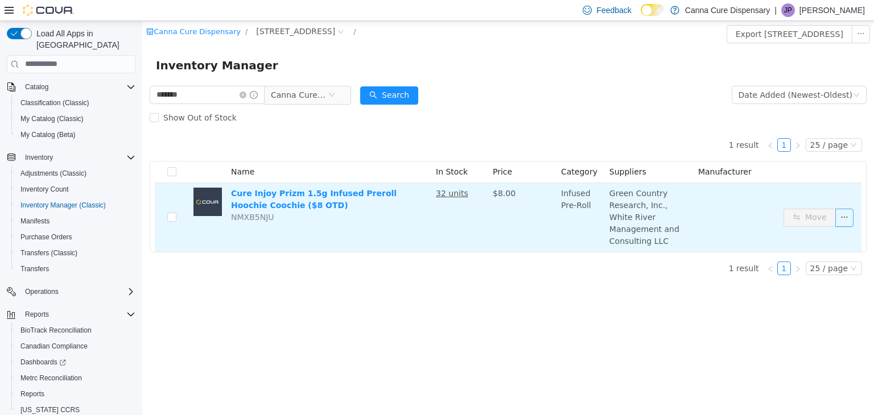
click at [845, 208] on button "button" at bounding box center [844, 217] width 18 height 18
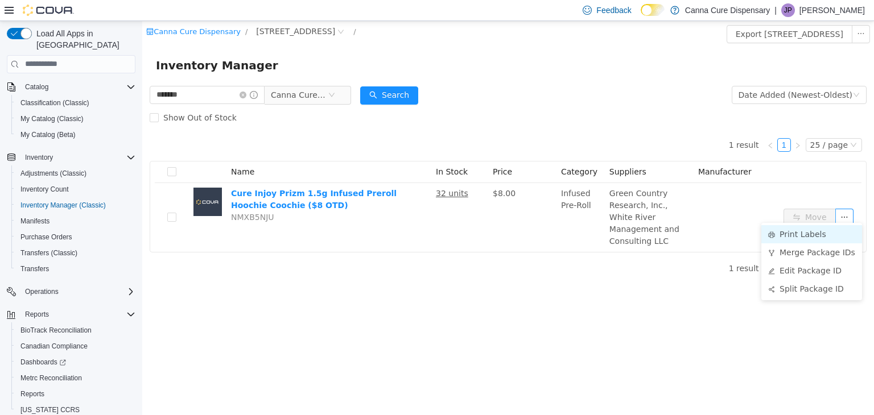
click at [790, 239] on li "Print Labels" at bounding box center [811, 234] width 101 height 18
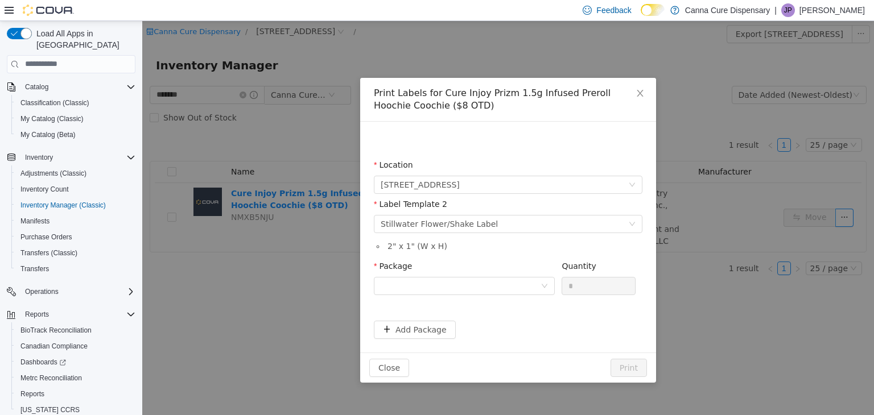
click at [790, 239] on div "Print Labels for Cure Injoy Prizm 1.5g Infused Preroll Hoochie Coochie ($8 OTD)…" at bounding box center [508, 217] width 732 height 395
click at [546, 286] on icon "icon: down" at bounding box center [544, 285] width 7 height 7
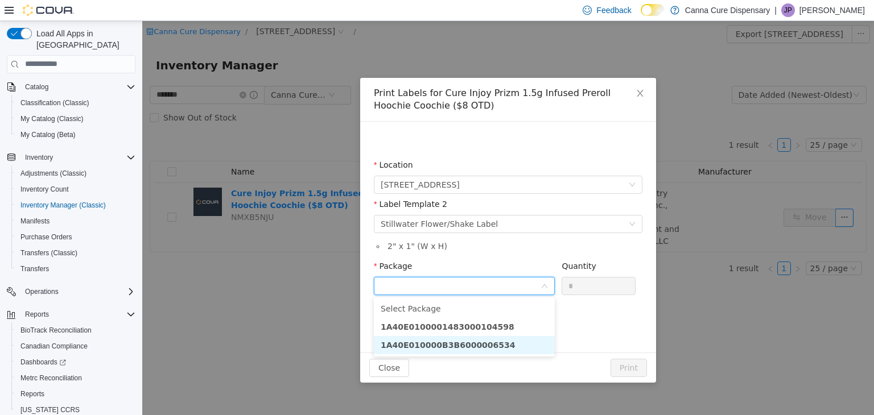
click at [496, 338] on li "1A40E010000B3B6000006534" at bounding box center [464, 345] width 181 height 18
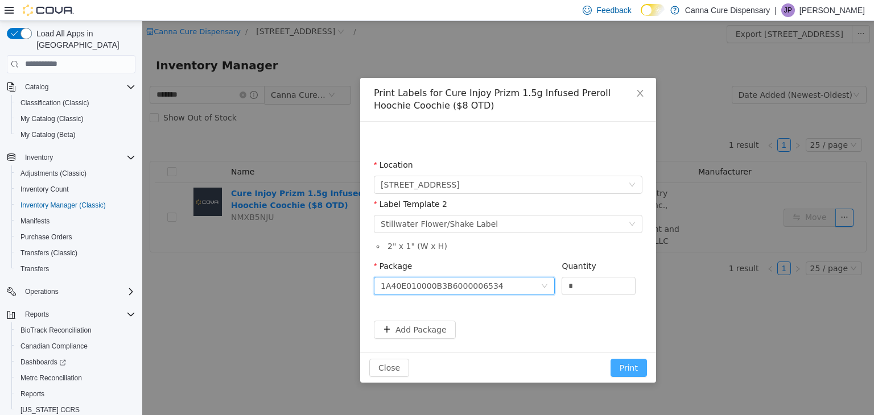
click at [635, 365] on button "Print" at bounding box center [628, 367] width 36 height 18
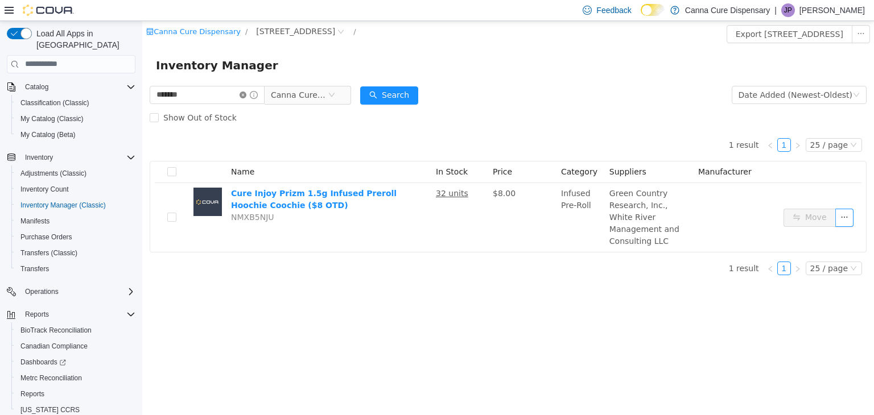
click at [246, 97] on icon "icon: close-circle" at bounding box center [242, 94] width 7 height 7
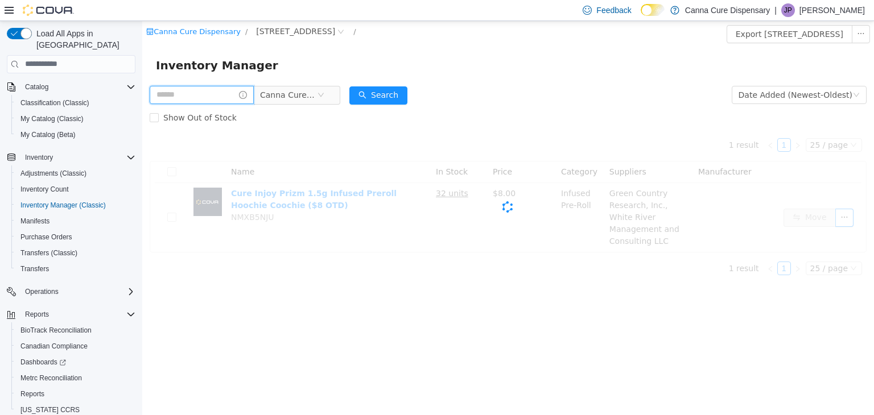
click at [228, 94] on input "text" at bounding box center [202, 94] width 104 height 18
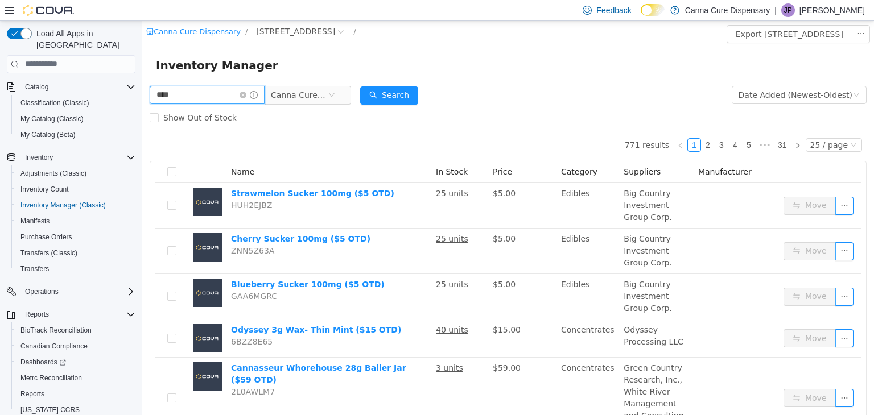
type input "****"
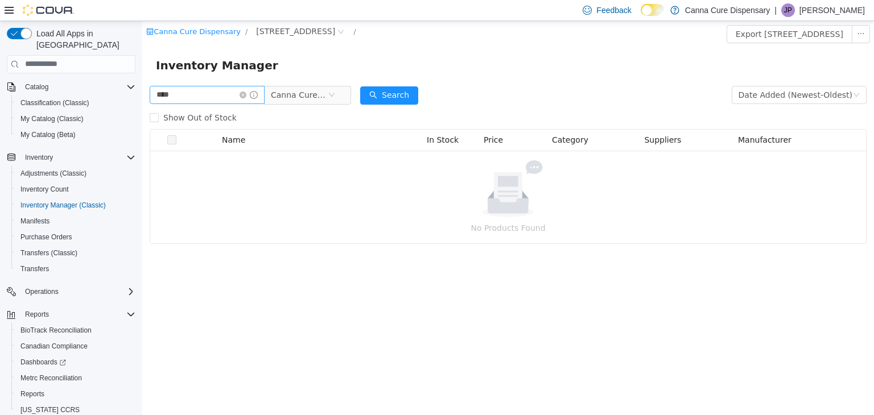
click at [246, 94] on icon "icon: close-circle" at bounding box center [242, 94] width 7 height 7
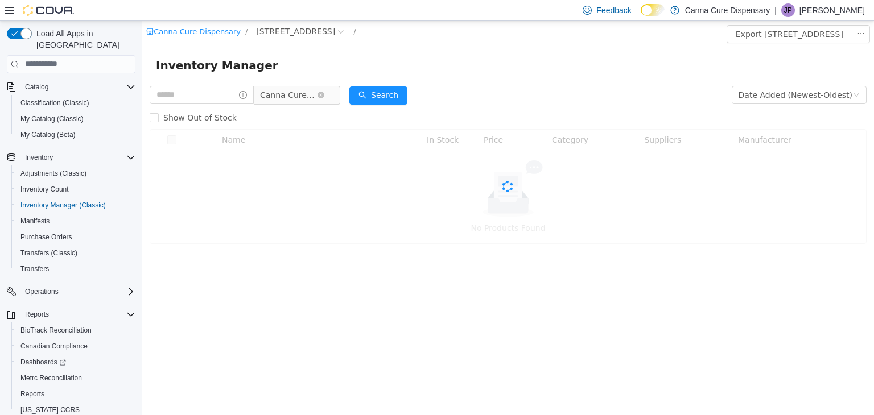
click at [317, 101] on span "Canna Cure Dispensary" at bounding box center [288, 94] width 57 height 17
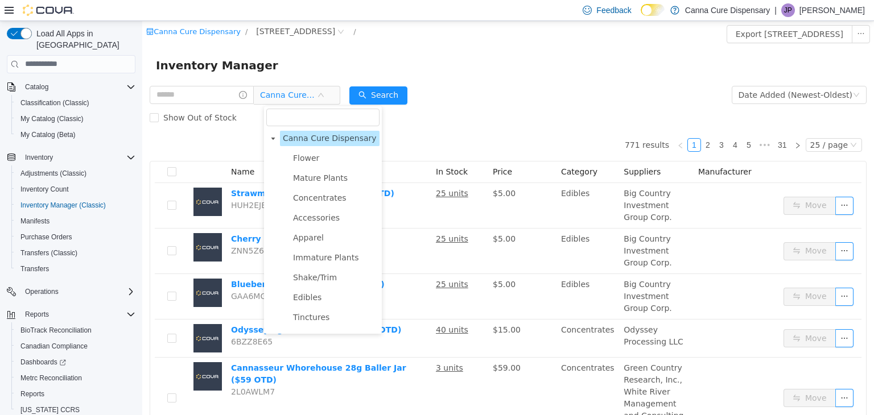
click at [342, 138] on span "Canna Cure Dispensary" at bounding box center [330, 137] width 94 height 9
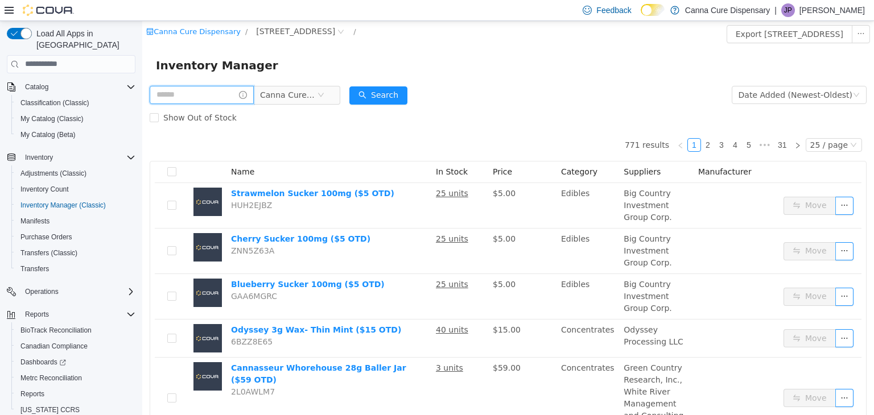
click at [232, 91] on input "text" at bounding box center [202, 94] width 104 height 18
type input "**********"
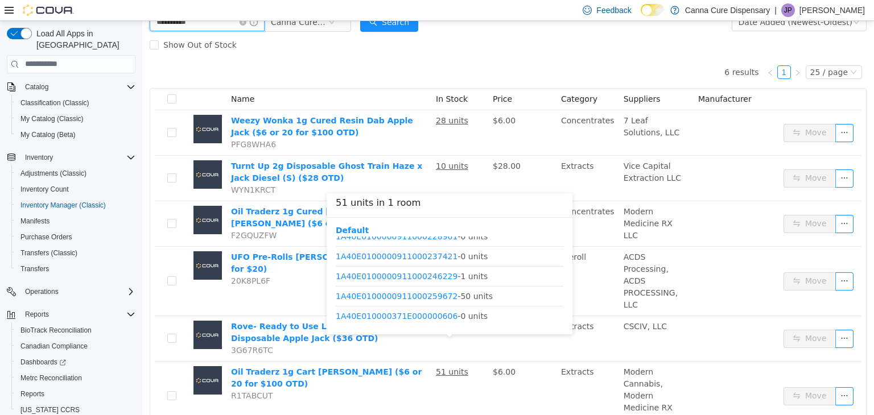
scroll to position [93, 0]
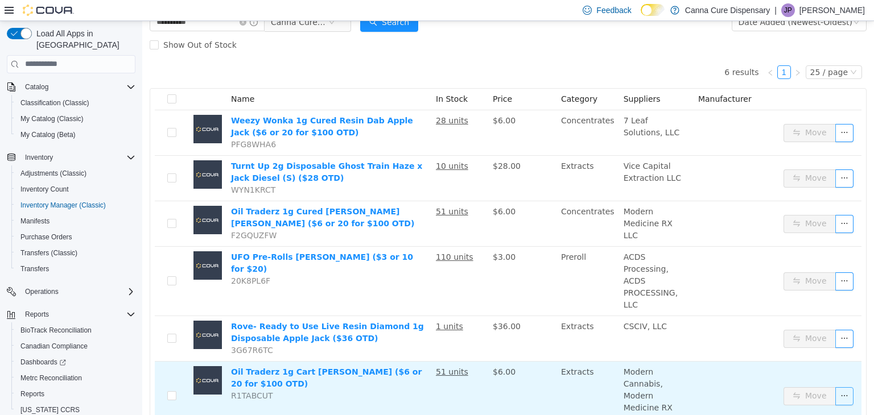
click at [836, 387] on button "button" at bounding box center [844, 396] width 18 height 18
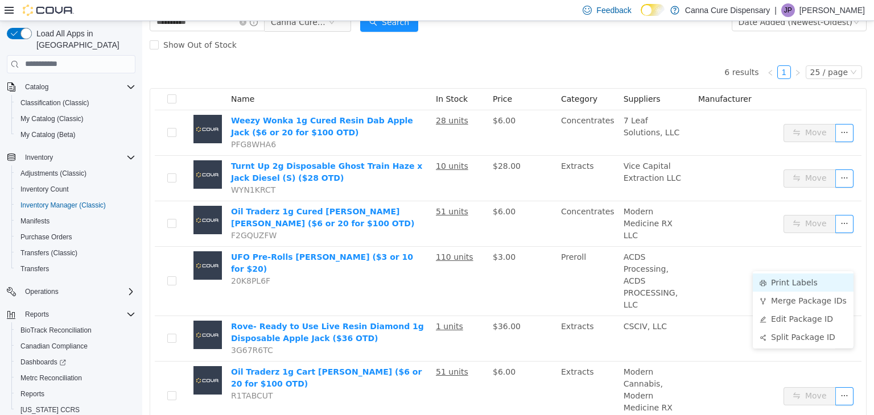
click at [785, 283] on li "Print Labels" at bounding box center [803, 282] width 101 height 18
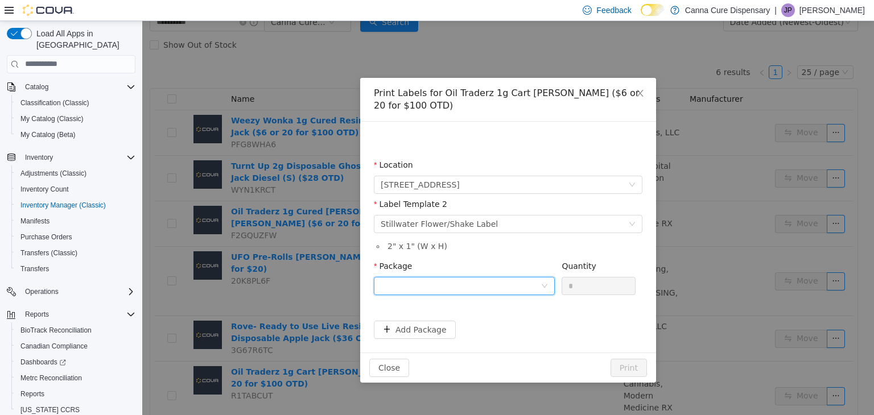
click at [452, 291] on div at bounding box center [461, 285] width 160 height 17
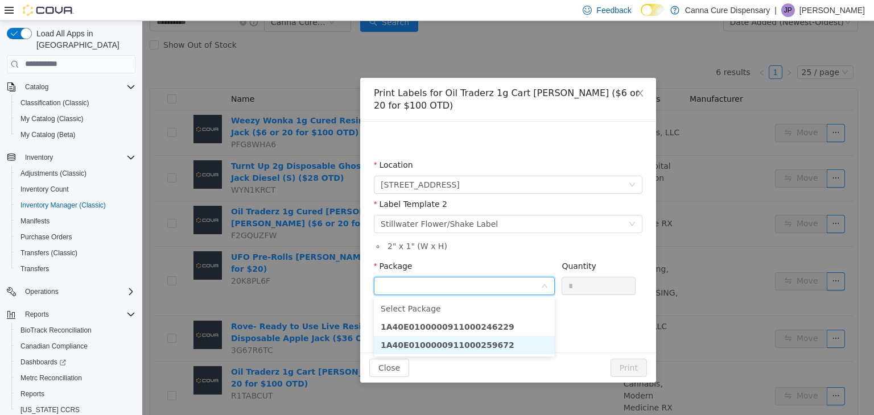
click at [445, 342] on strong "1A40E0100000911000259672" at bounding box center [448, 344] width 134 height 9
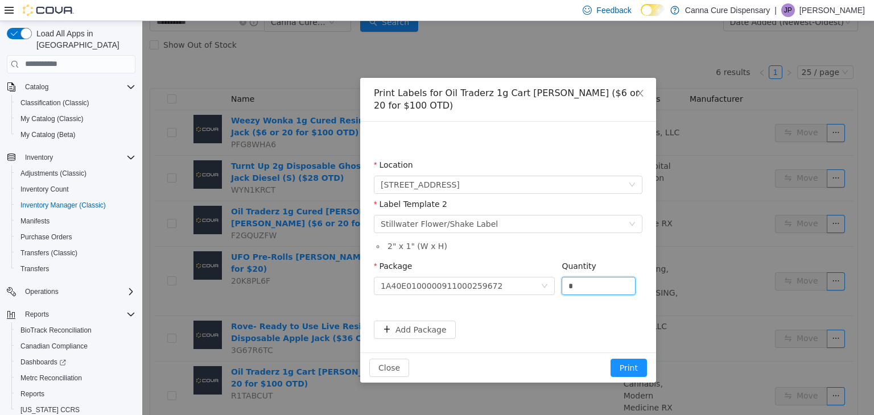
drag, startPoint x: 584, startPoint y: 294, endPoint x: 563, endPoint y: 301, distance: 21.8
click at [563, 301] on div "Package 1A40E0100000911000259672 Quantity *" at bounding box center [508, 282] width 269 height 44
type input "**"
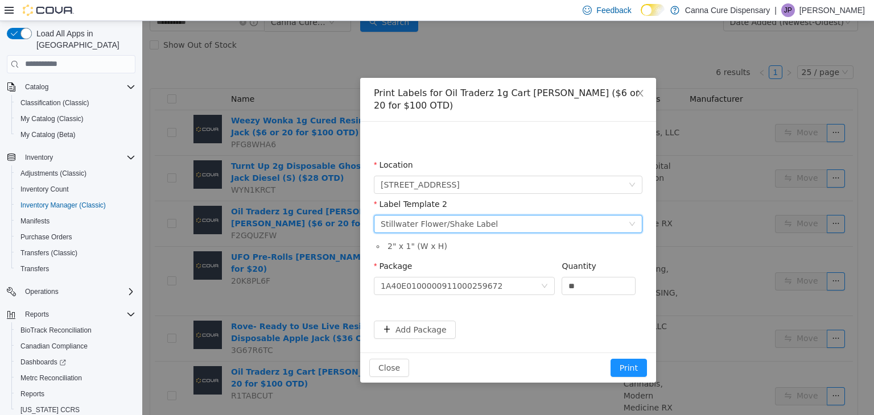
click at [629, 226] on icon "icon: down" at bounding box center [632, 224] width 7 height 8
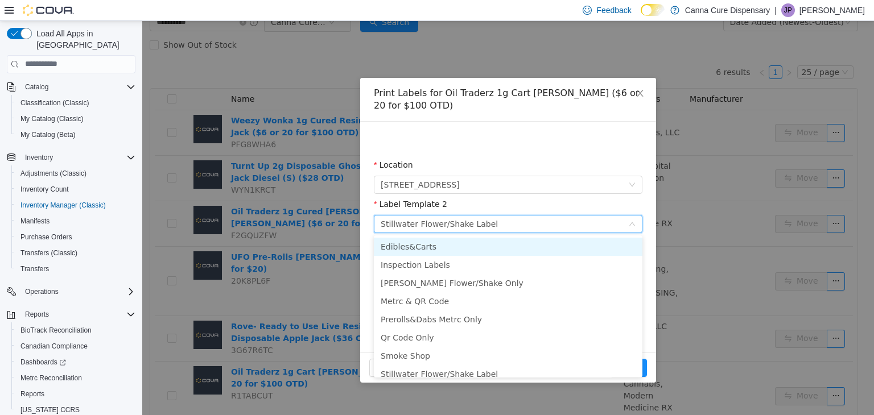
click at [448, 251] on li "Edibles&Carts" at bounding box center [508, 246] width 269 height 18
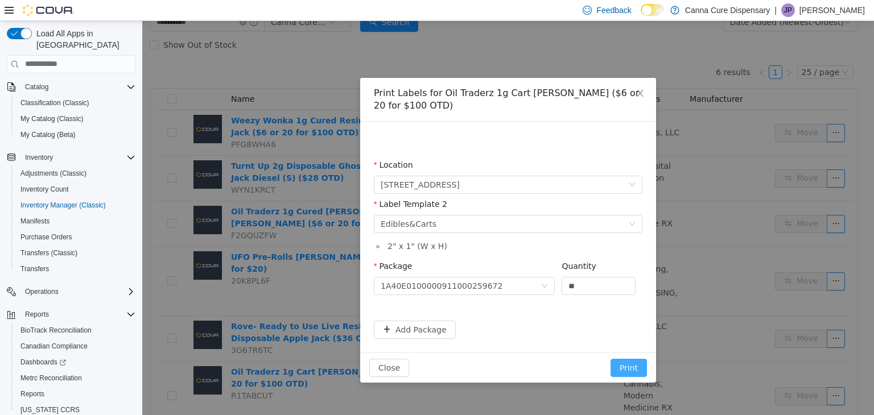
click at [633, 367] on button "Print" at bounding box center [628, 367] width 36 height 18
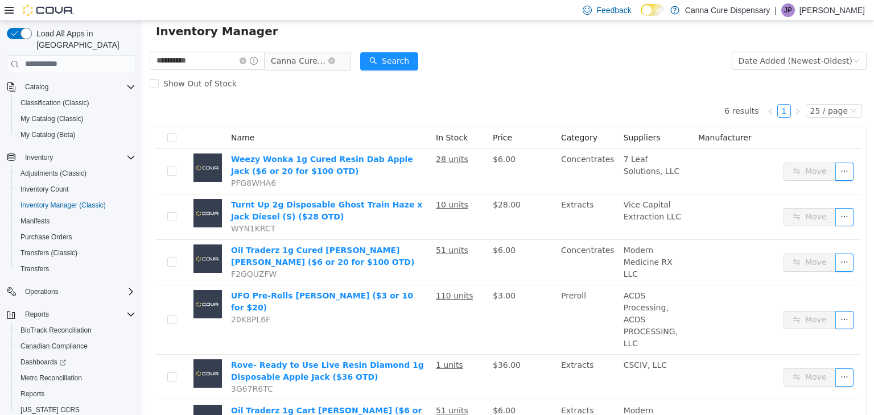
scroll to position [16, 0]
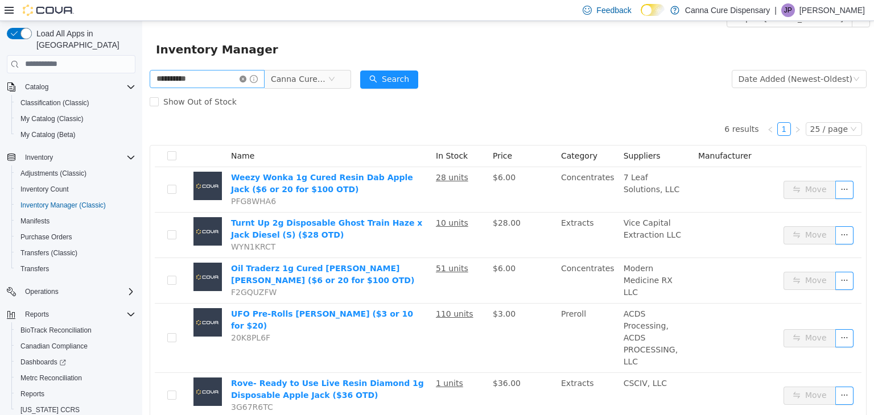
click at [246, 79] on icon "icon: close-circle" at bounding box center [242, 78] width 7 height 7
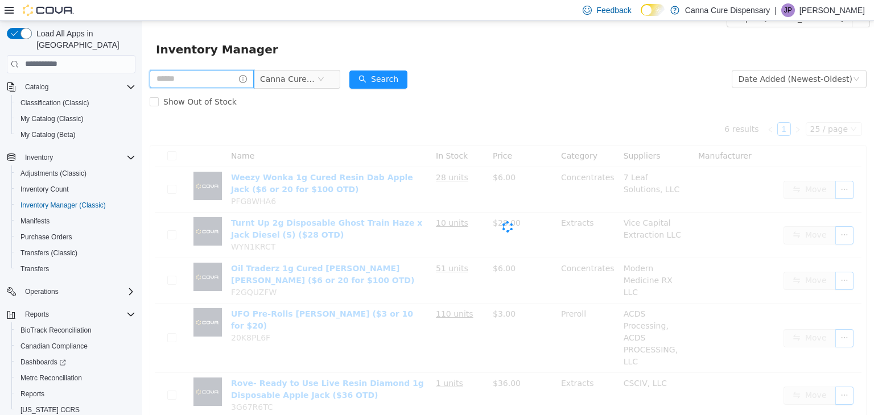
click at [243, 76] on input "text" at bounding box center [202, 78] width 104 height 18
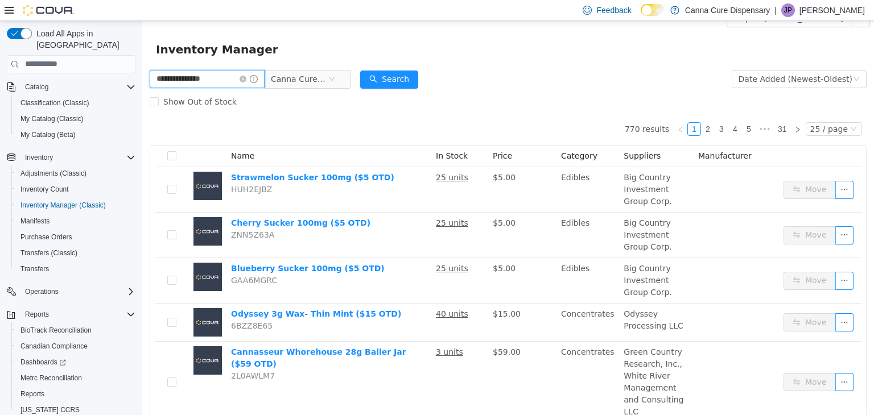
type input "**********"
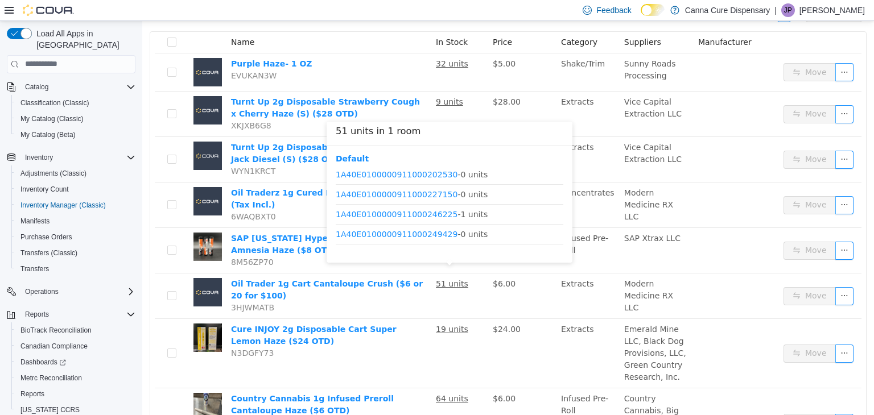
scroll to position [14, 0]
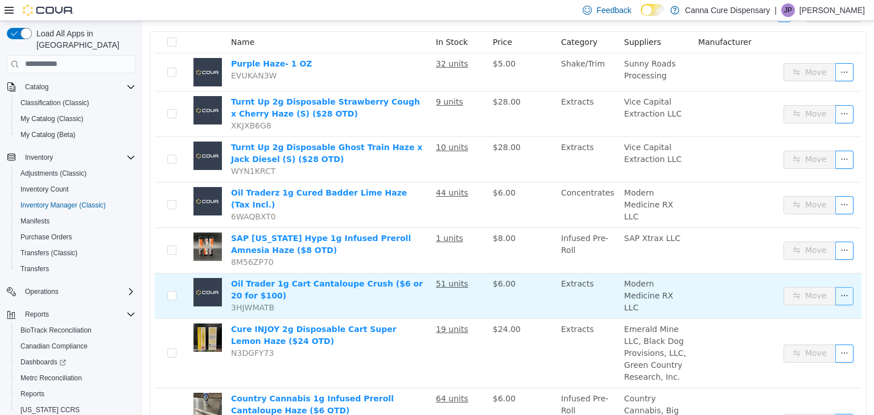
click at [842, 295] on button "button" at bounding box center [844, 296] width 18 height 18
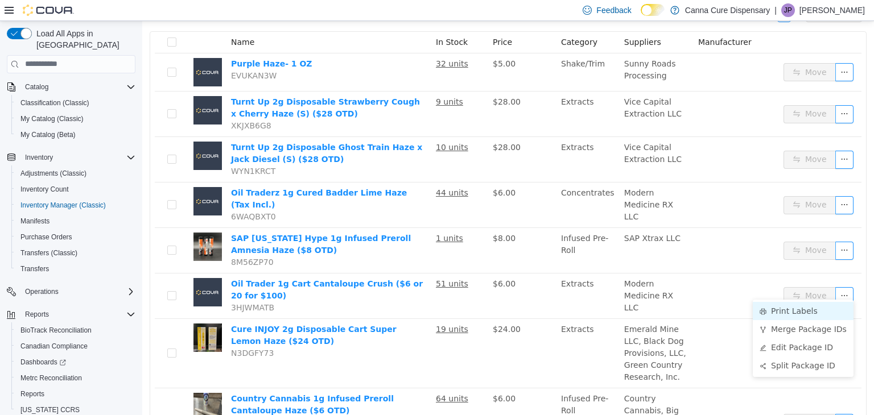
click at [797, 313] on li "Print Labels" at bounding box center [803, 310] width 101 height 18
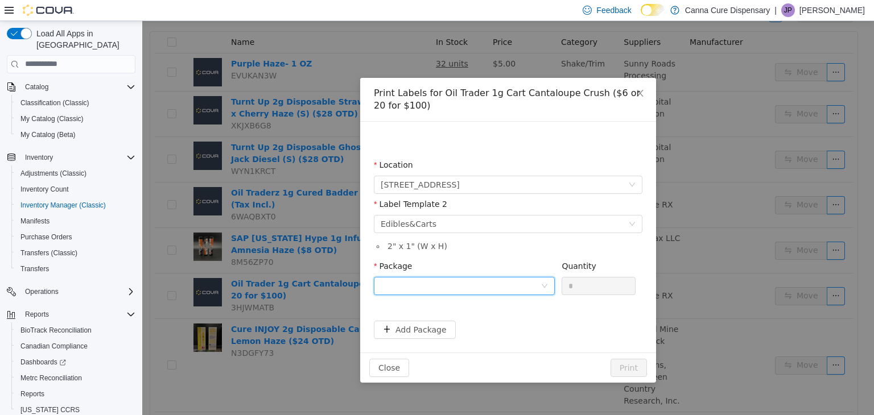
click at [447, 277] on div at bounding box center [461, 285] width 160 height 17
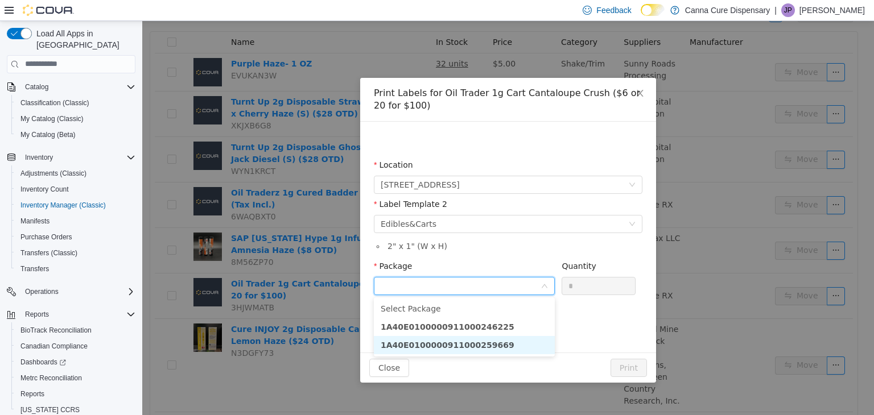
click at [495, 348] on li "1A40E0100000911000259669" at bounding box center [464, 345] width 181 height 18
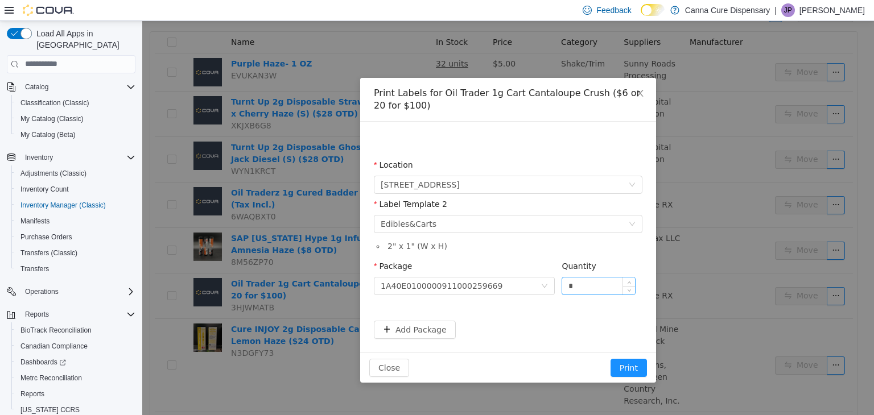
drag, startPoint x: 578, startPoint y: 276, endPoint x: 571, endPoint y: 280, distance: 7.9
click at [571, 280] on div "*" at bounding box center [598, 285] width 74 height 18
drag, startPoint x: 585, startPoint y: 290, endPoint x: 560, endPoint y: 278, distance: 27.7
click at [560, 278] on div "Package 1A40E0100000911000259669 Quantity *" at bounding box center [508, 279] width 269 height 39
type input "**"
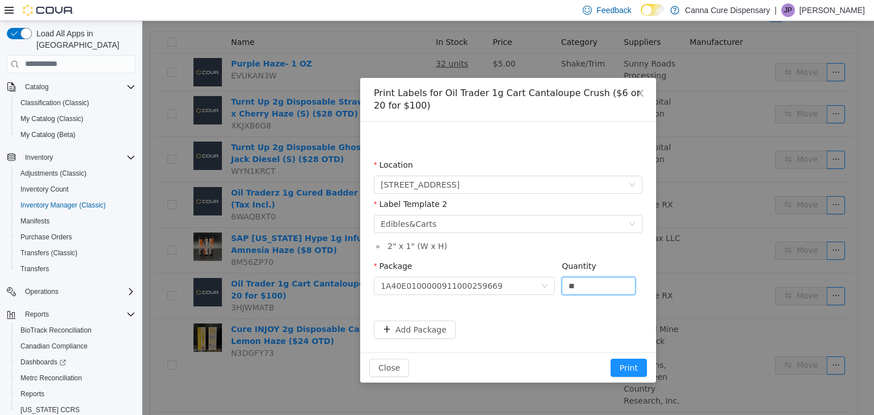
click at [610, 358] on button "Print" at bounding box center [628, 367] width 36 height 18
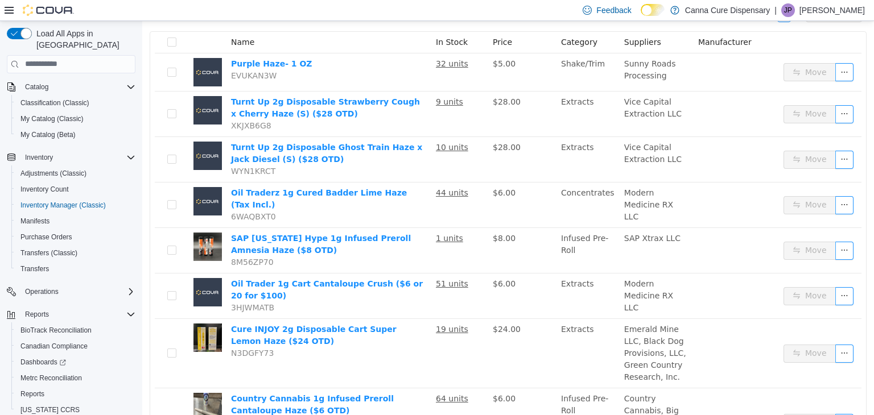
click at [560, 278] on td "Extracts" at bounding box center [587, 296] width 63 height 46
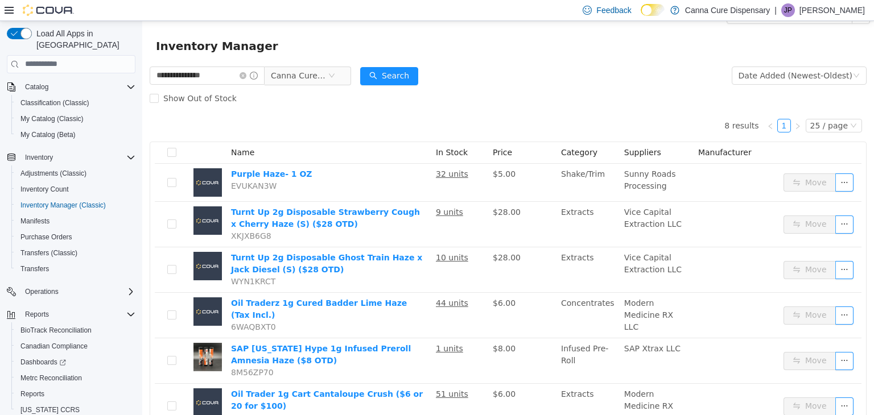
scroll to position [0, 0]
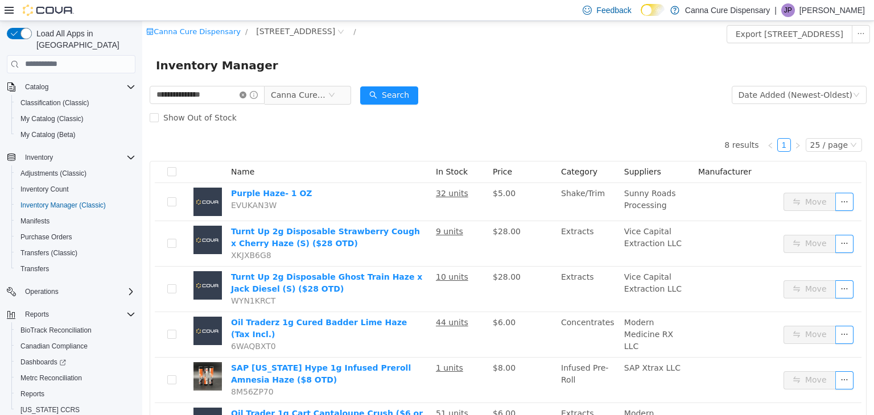
click at [253, 94] on span at bounding box center [248, 94] width 18 height 8
click at [246, 94] on icon "icon: close-circle" at bounding box center [242, 94] width 7 height 7
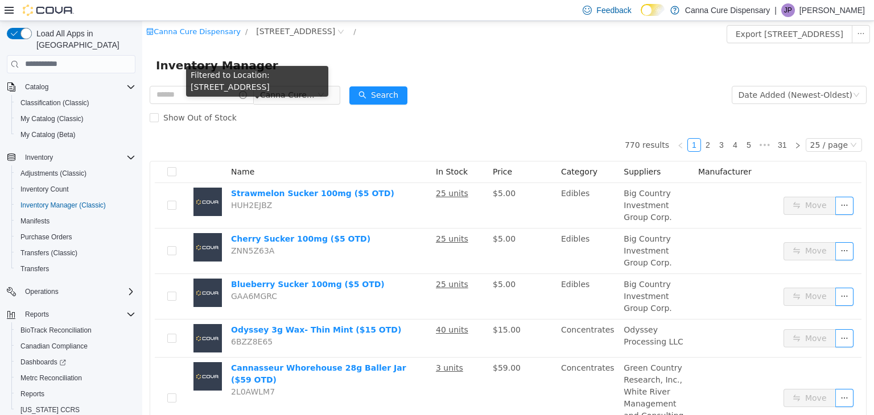
click at [247, 94] on icon "icon: info-circle" at bounding box center [243, 94] width 8 height 8
